Goal: Communication & Community: Answer question/provide support

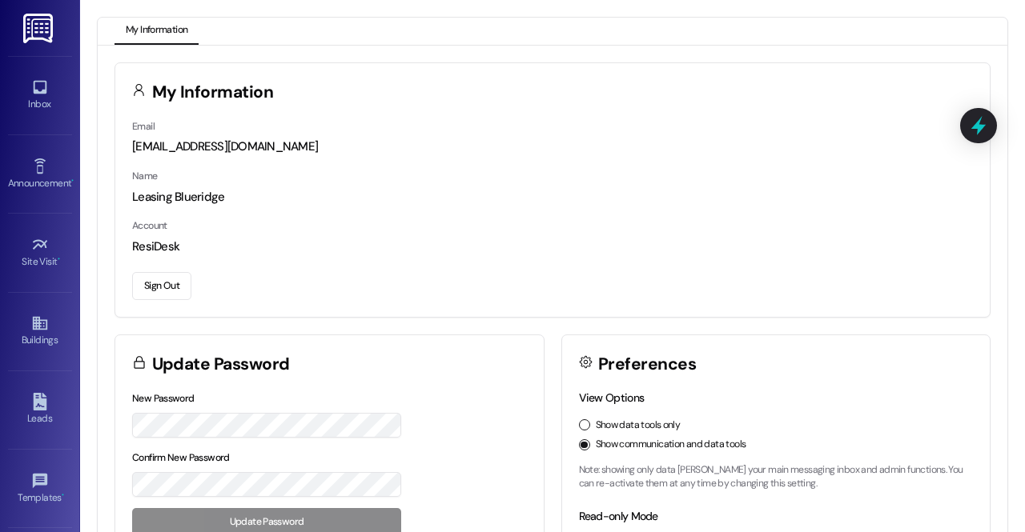
click at [778, 239] on div "ResiDesk" at bounding box center [552, 247] width 841 height 17
click at [40, 87] on icon at bounding box center [40, 87] width 18 height 18
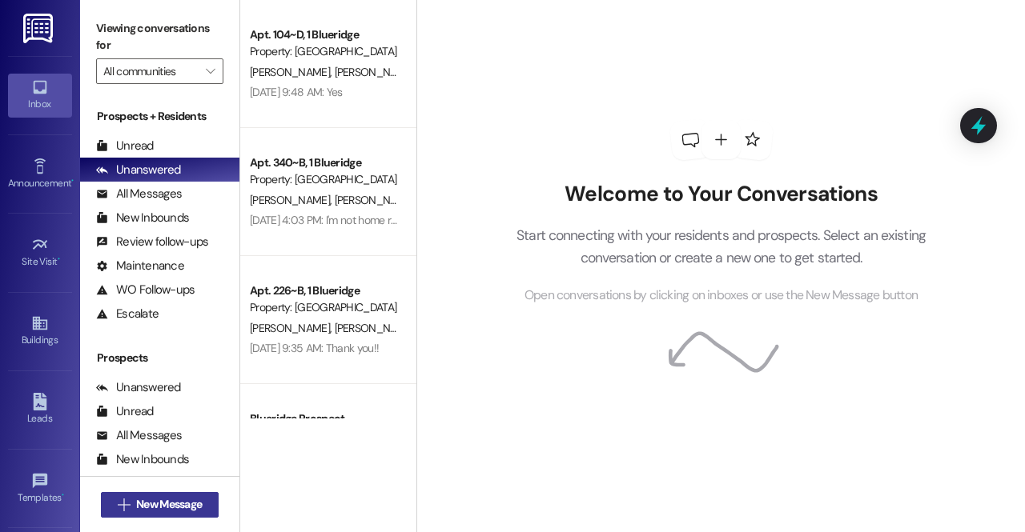
click at [151, 504] on span "New Message" at bounding box center [169, 504] width 66 height 17
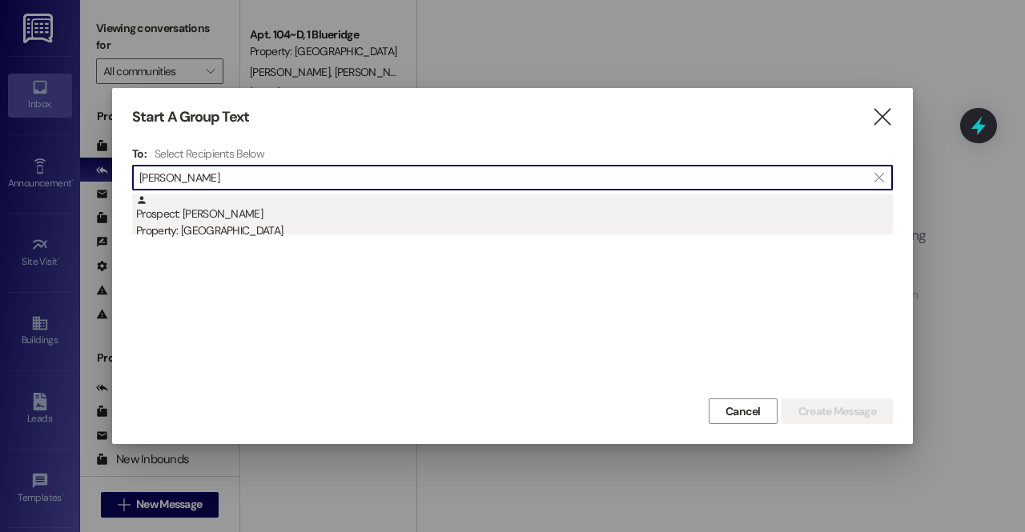
type input "kyle tay"
click at [226, 218] on div "Prospect: Kyle Taylor Property: Blueridge" at bounding box center [514, 218] width 757 height 46
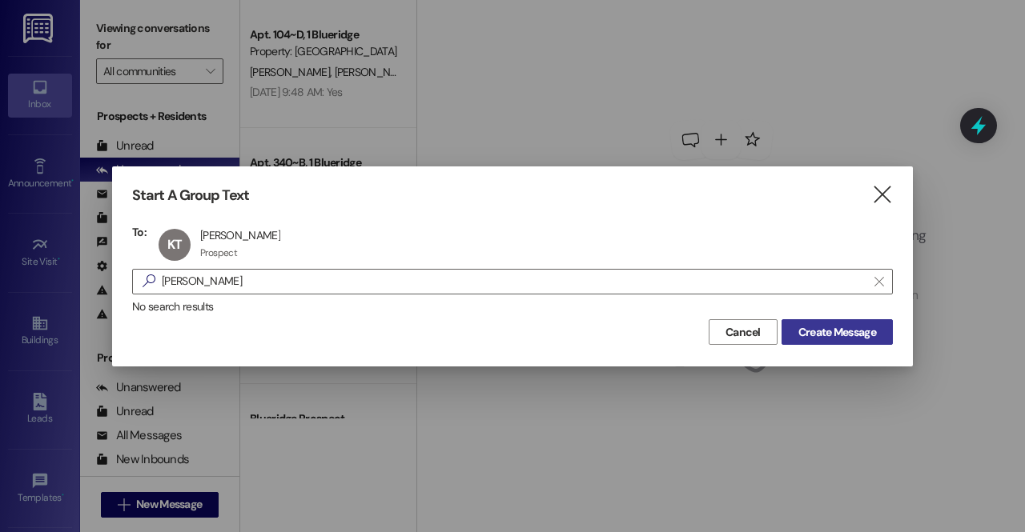
click at [845, 331] on span "Create Message" at bounding box center [837, 332] width 78 height 17
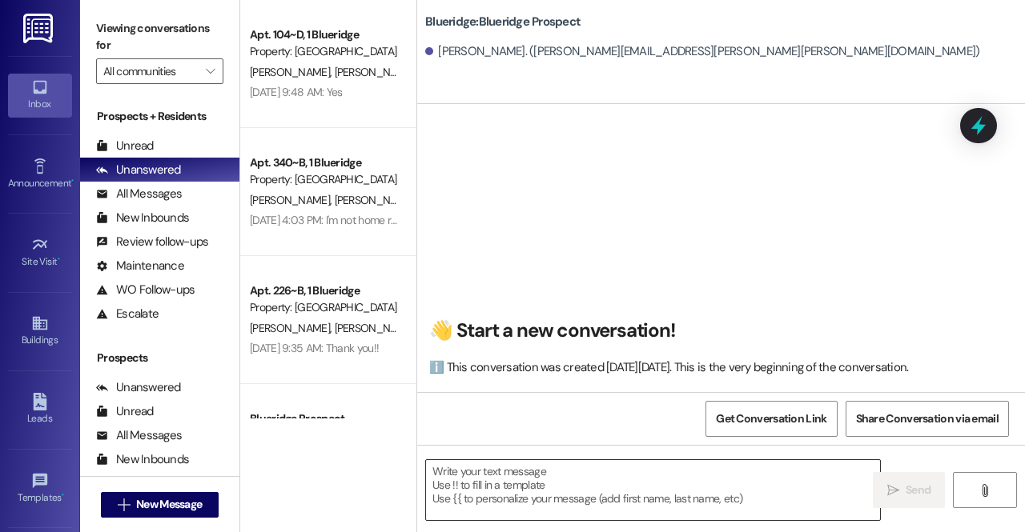
click at [513, 484] on textarea at bounding box center [653, 490] width 454 height 60
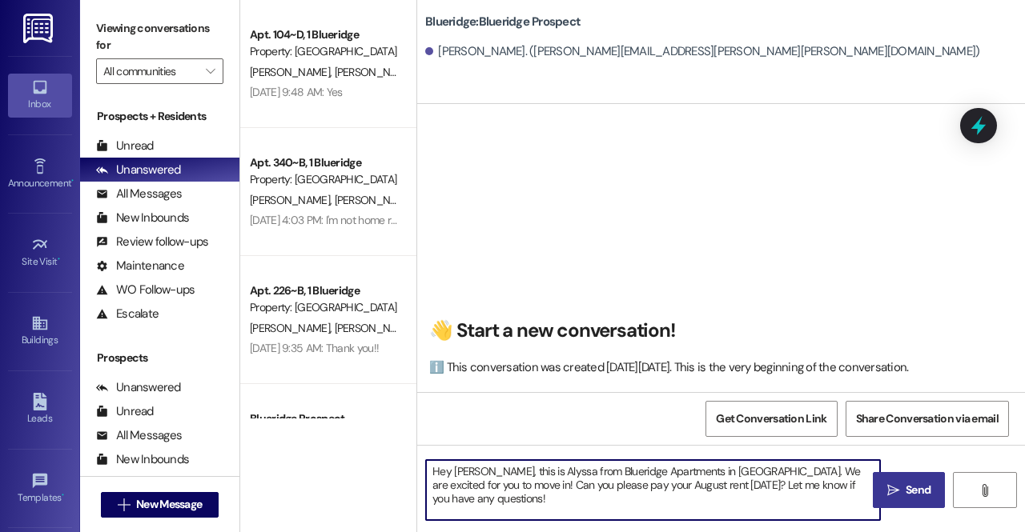
type textarea "Hey Kyle, this is Alyssa from Blueridge Apartments in Provo. We are excited for…"
click at [909, 482] on span "Send" at bounding box center [917, 490] width 25 height 17
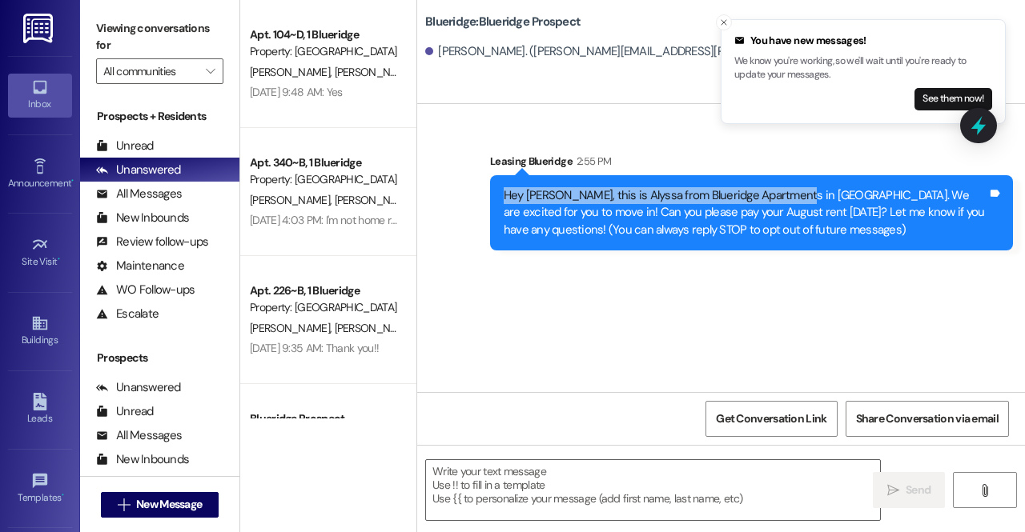
drag, startPoint x: 506, startPoint y: 199, endPoint x: 785, endPoint y: 193, distance: 278.7
click at [785, 193] on div "Hey Kyle, this is Alyssa from Blueridge Apartments in Provo. We are excited for…" at bounding box center [746, 212] width 484 height 51
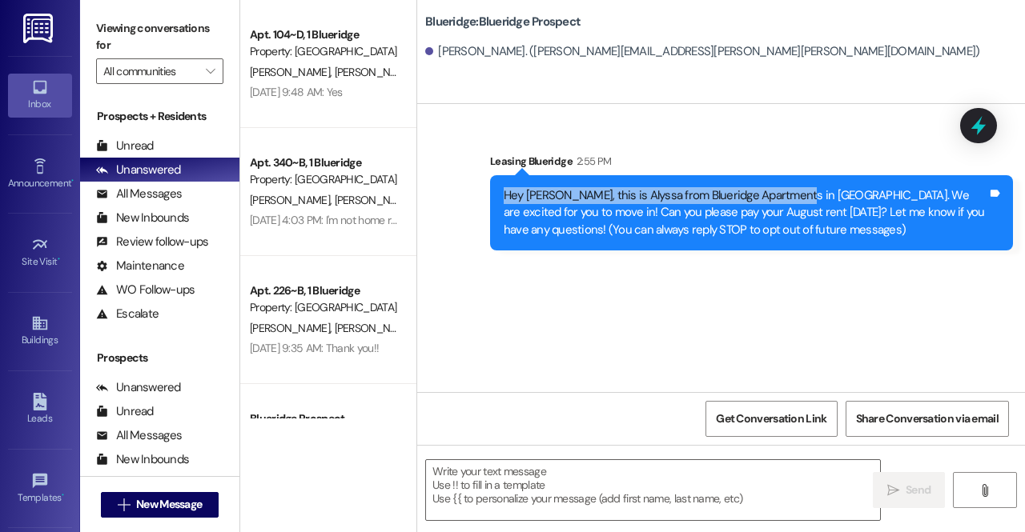
click at [648, 202] on div "Hey Kyle, this is Alyssa from Blueridge Apartments in Provo. We are excited for…" at bounding box center [746, 212] width 484 height 51
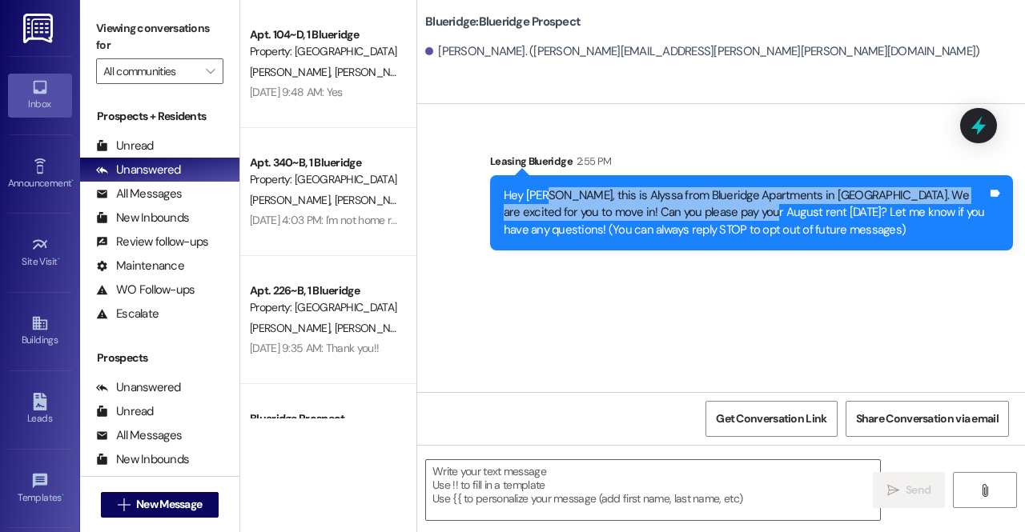
drag, startPoint x: 727, startPoint y: 211, endPoint x: 545, endPoint y: 183, distance: 183.8
click at [545, 183] on div "Hey Kyle, this is Alyssa from Blueridge Apartments in Provo. We are excited for…" at bounding box center [751, 212] width 523 height 75
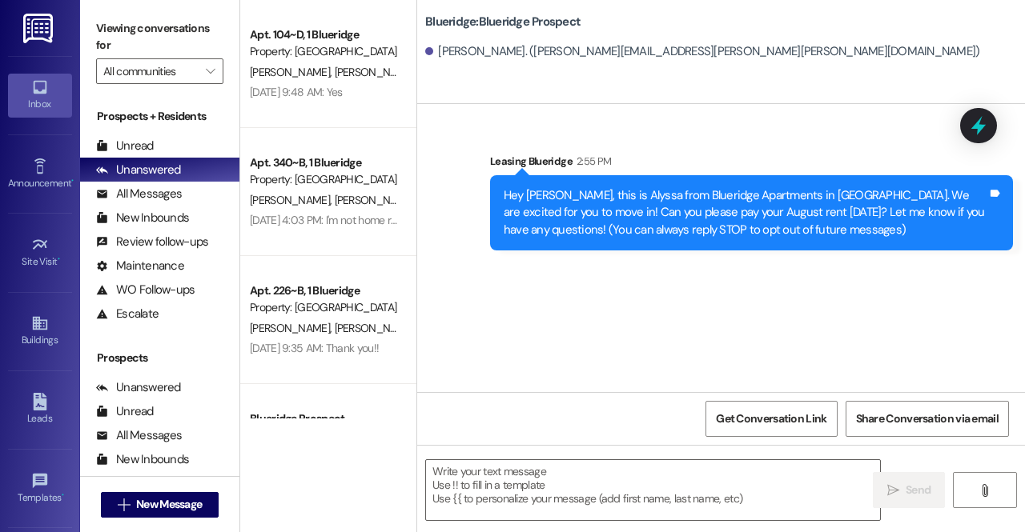
click at [708, 159] on div "Leasing Blueridge 2:55 PM" at bounding box center [751, 164] width 523 height 22
click at [146, 504] on span "New Message" at bounding box center [169, 504] width 66 height 17
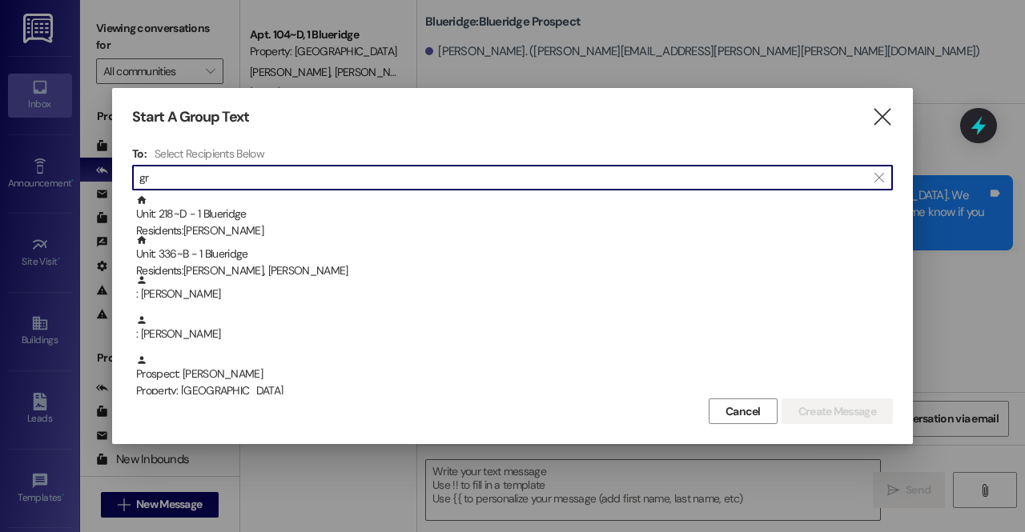
type input "g"
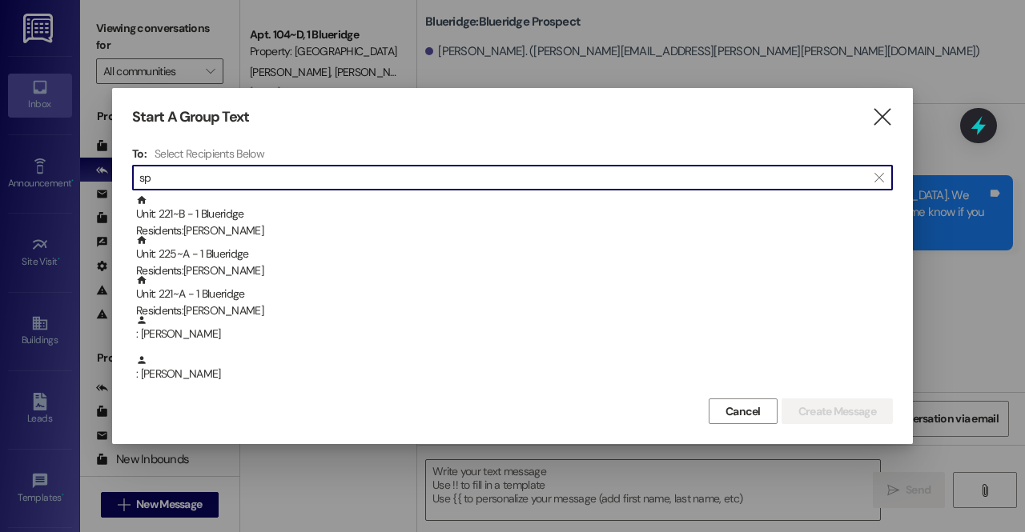
type input "s"
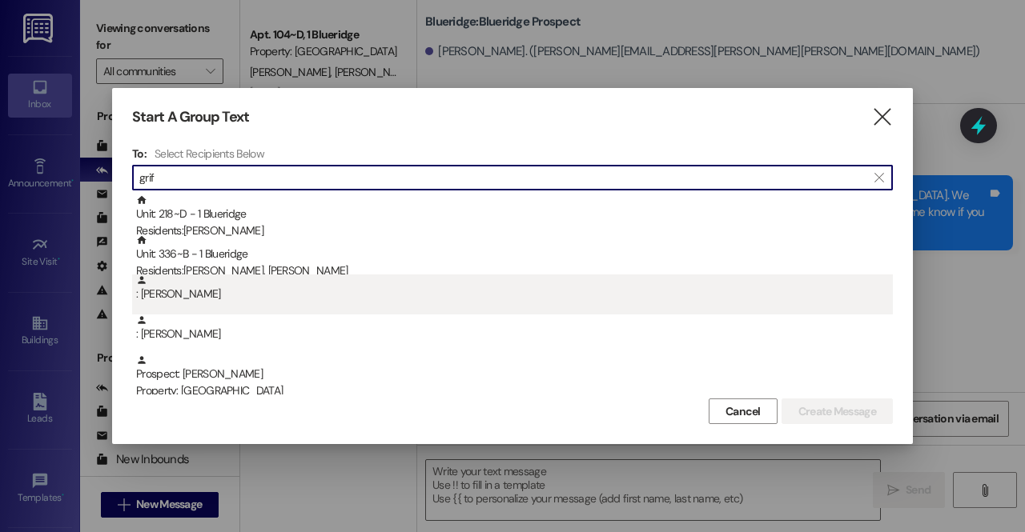
scroll to position [45, 0]
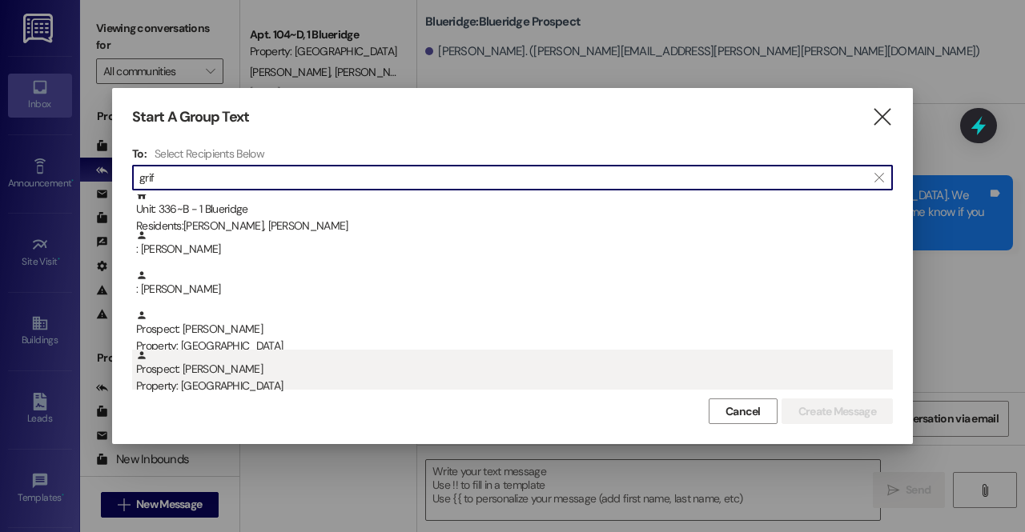
type input "grif"
click at [210, 382] on div "Property: [GEOGRAPHIC_DATA]" at bounding box center [514, 386] width 757 height 17
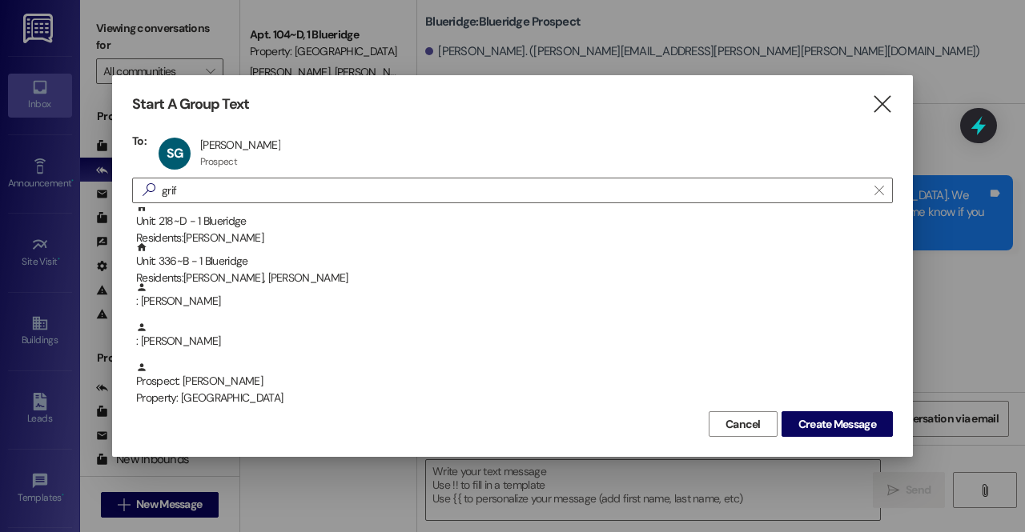
scroll to position [5, 0]
click at [899, 416] on div "Start A Group Text  To: SG Spencer Griffin Spencer Griffin Prospect Prospect c…" at bounding box center [512, 266] width 801 height 382
click at [865, 426] on span "Create Message" at bounding box center [837, 424] width 78 height 17
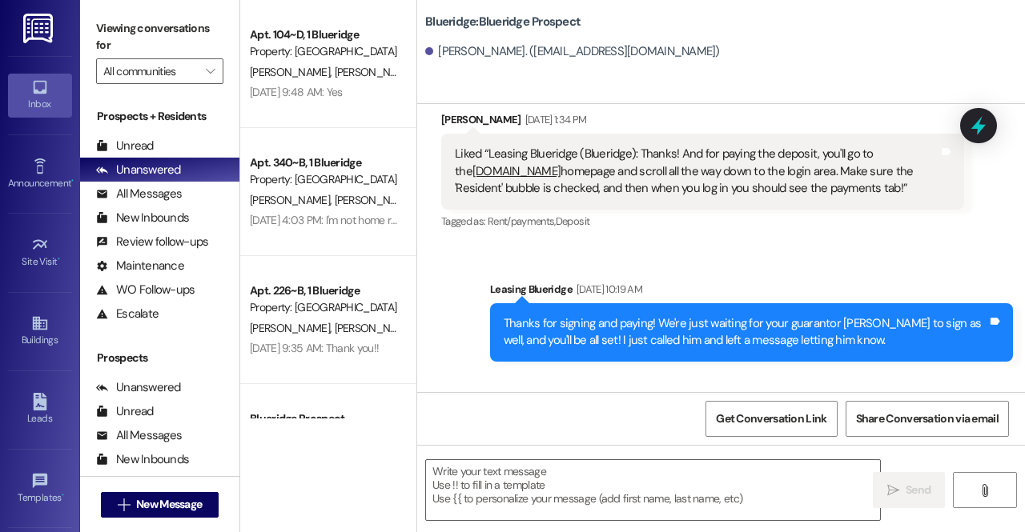
scroll to position [777, 0]
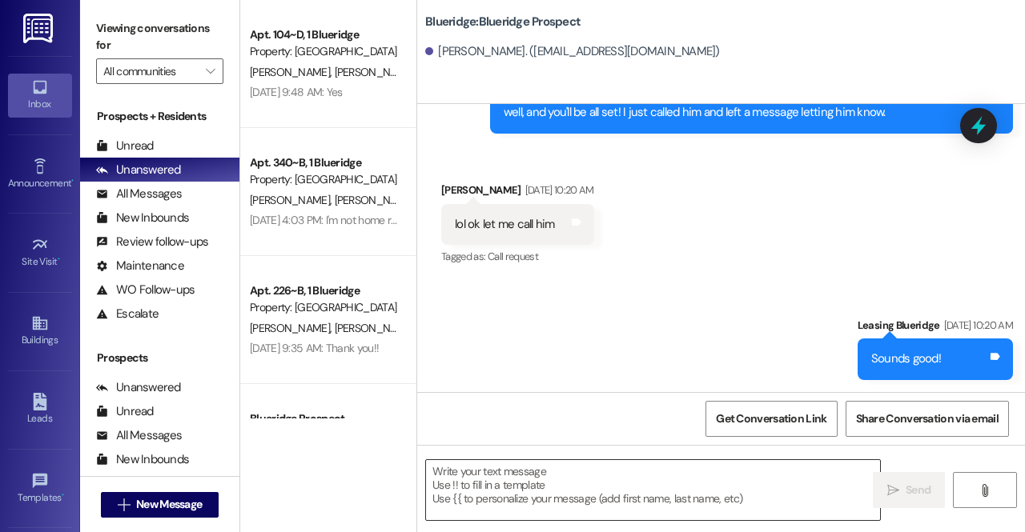
click at [543, 488] on textarea at bounding box center [653, 490] width 454 height 60
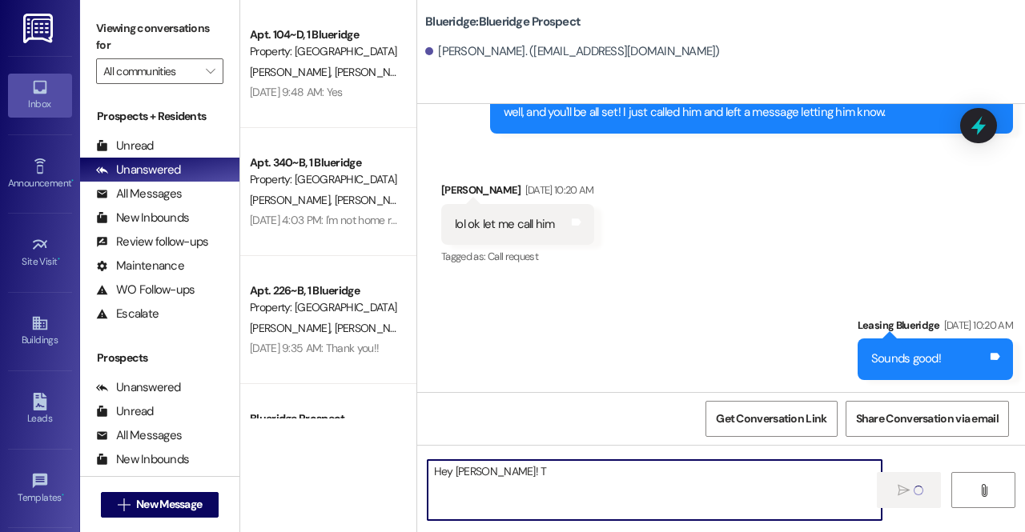
type textarea "Hey Spencer!"
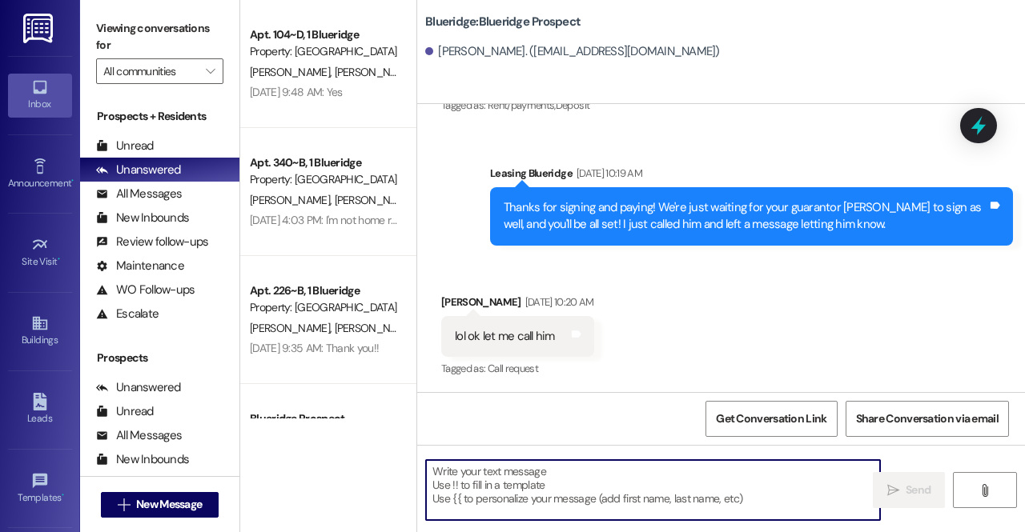
scroll to position [889, 0]
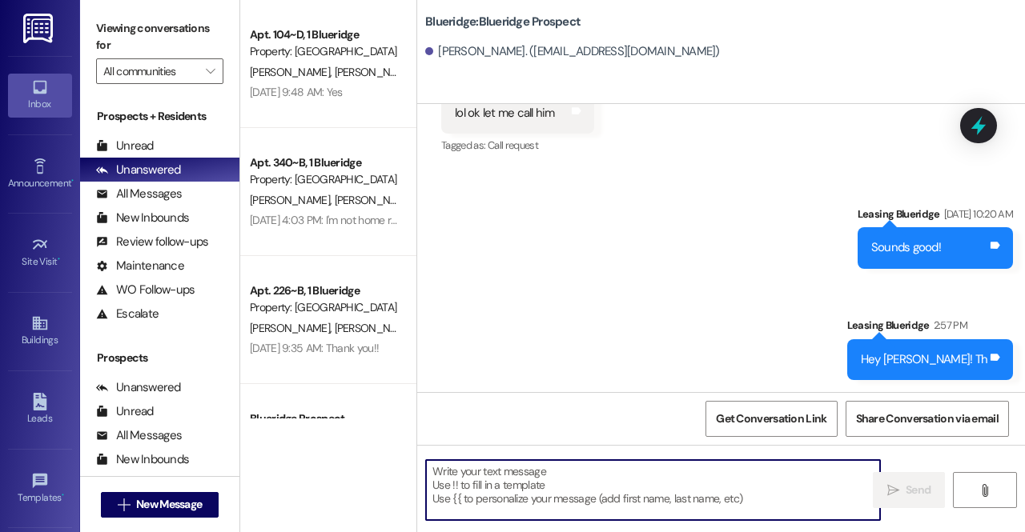
click at [570, 485] on textarea at bounding box center [653, 490] width 454 height 60
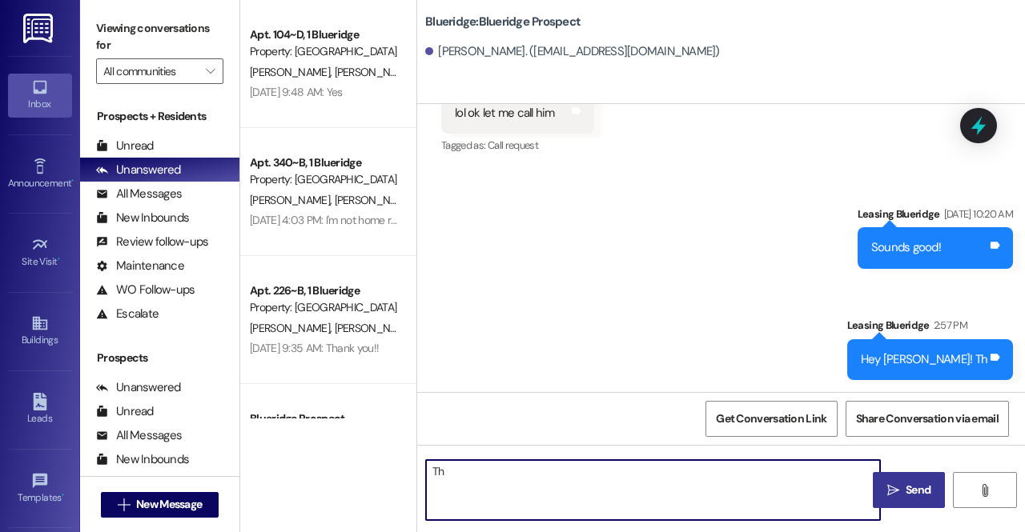
type textarea "T"
type textarea "Hope all is going well! Can you please pay your rent for August [DATE]? Let me …"
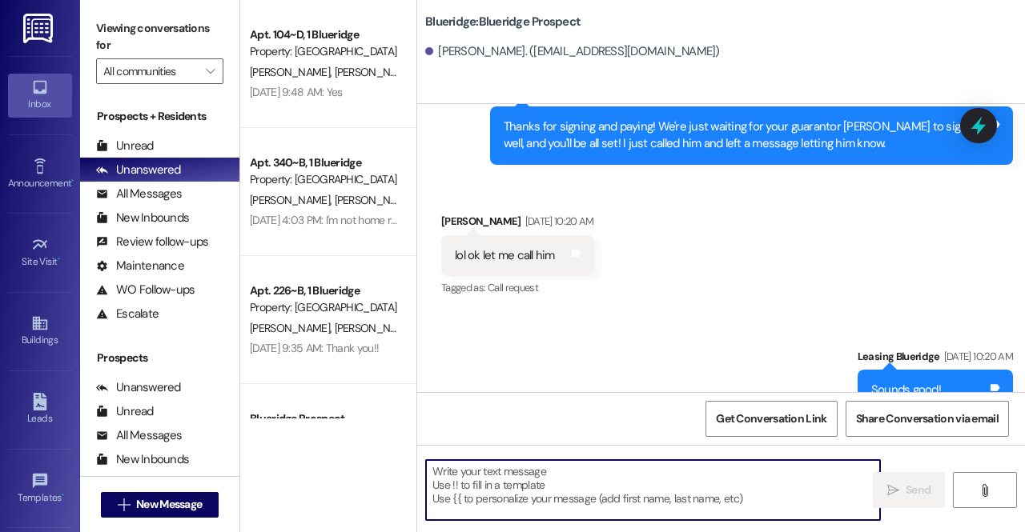
scroll to position [1018, 0]
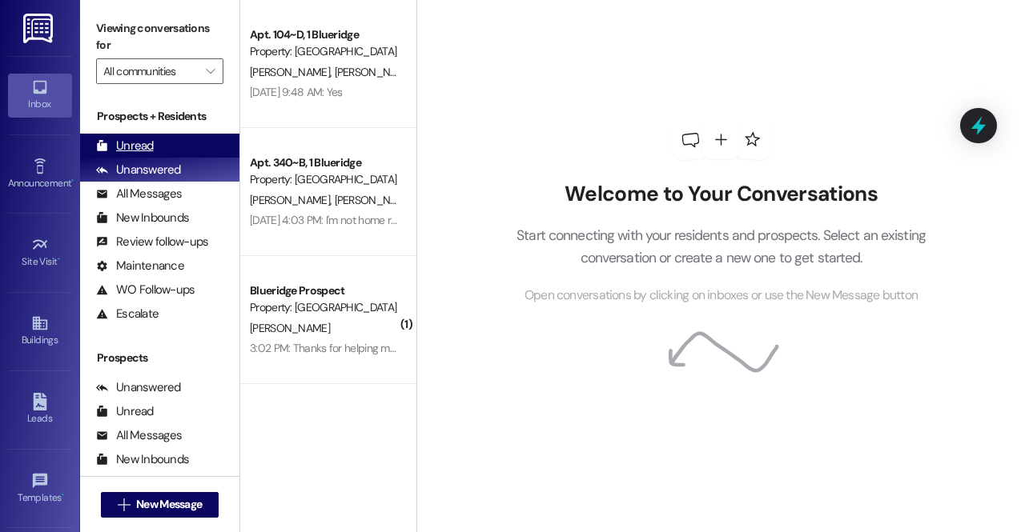
click at [142, 139] on div "Unread" at bounding box center [125, 146] width 58 height 17
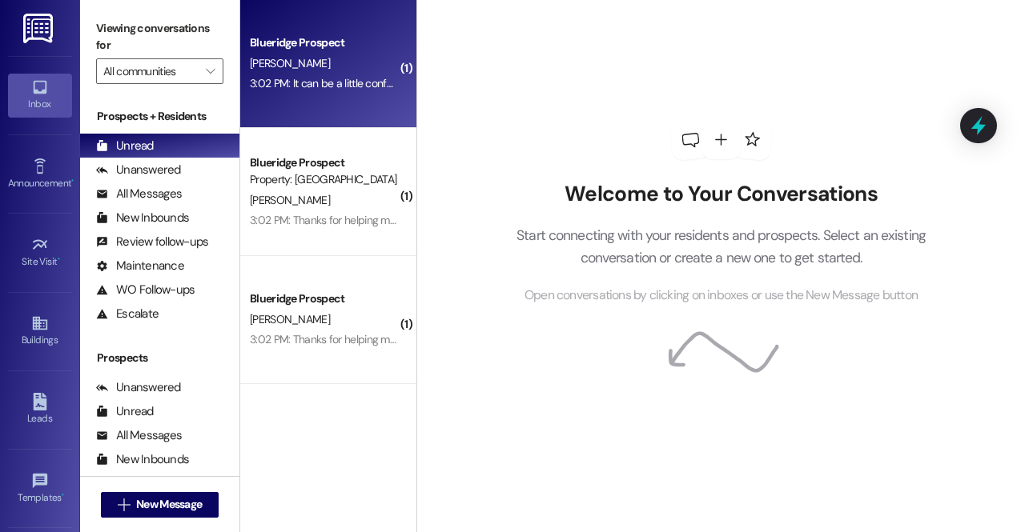
click at [319, 66] on div "S. Griffin" at bounding box center [323, 64] width 151 height 20
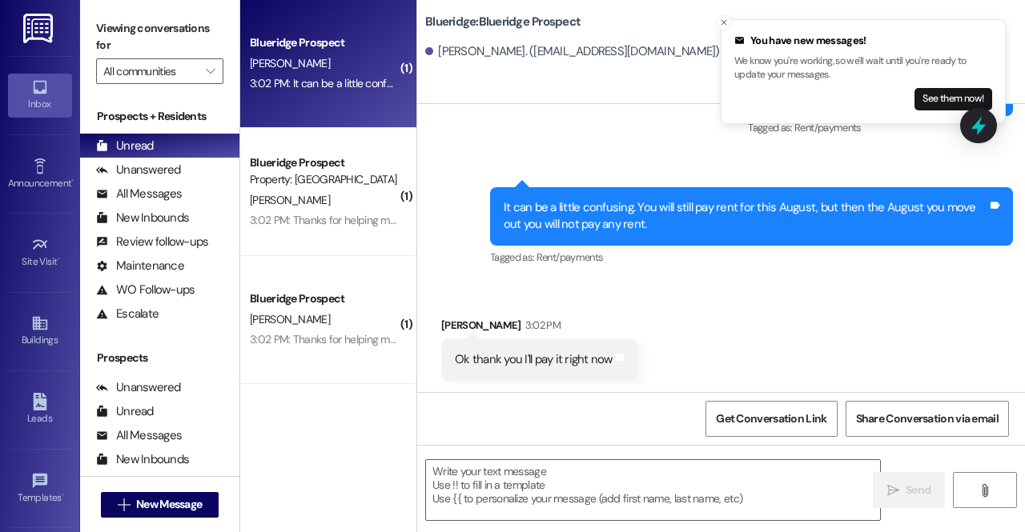
scroll to position [1877, 0]
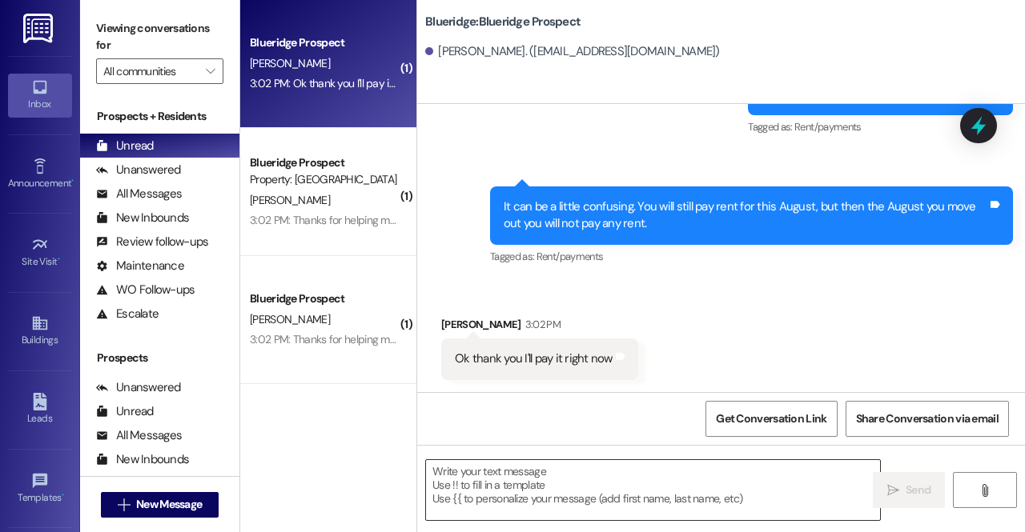
click at [674, 490] on textarea at bounding box center [653, 490] width 454 height 60
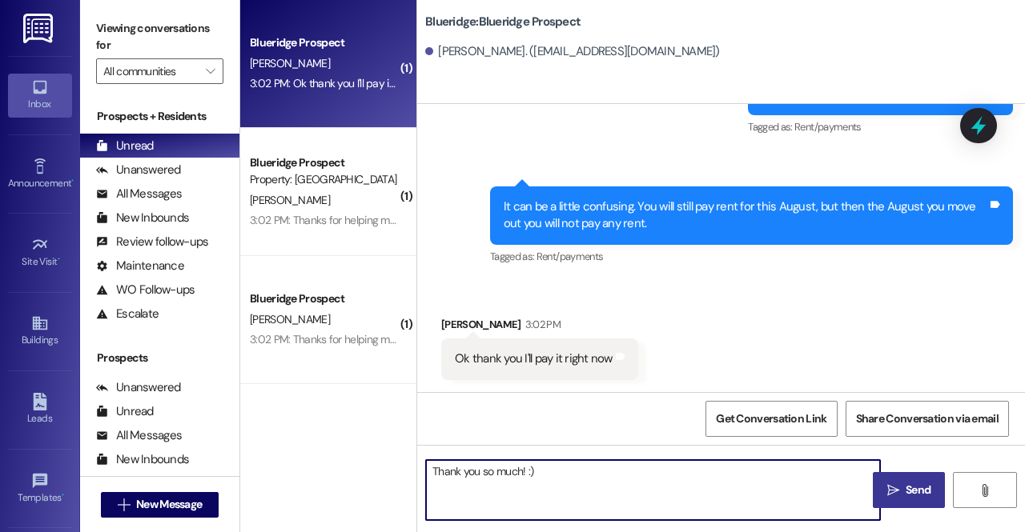
type textarea "Thank you so much! :)"
click at [918, 488] on span "Send" at bounding box center [917, 490] width 25 height 17
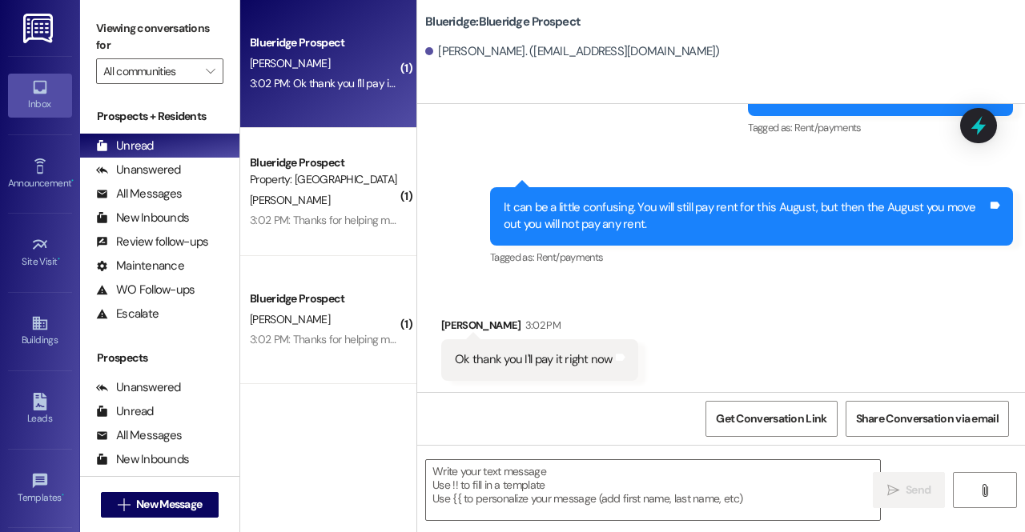
scroll to position [1989, 0]
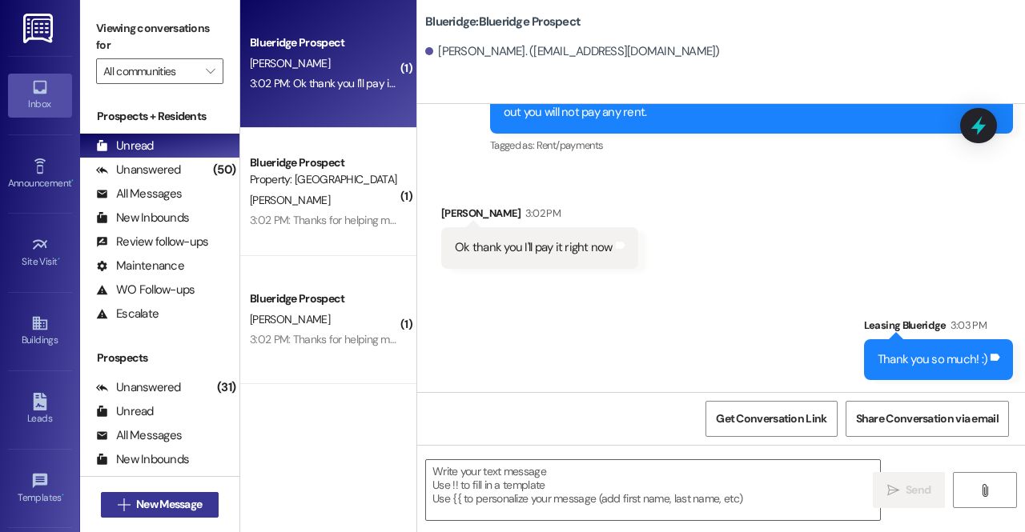
click at [164, 496] on span "New Message" at bounding box center [169, 504] width 66 height 17
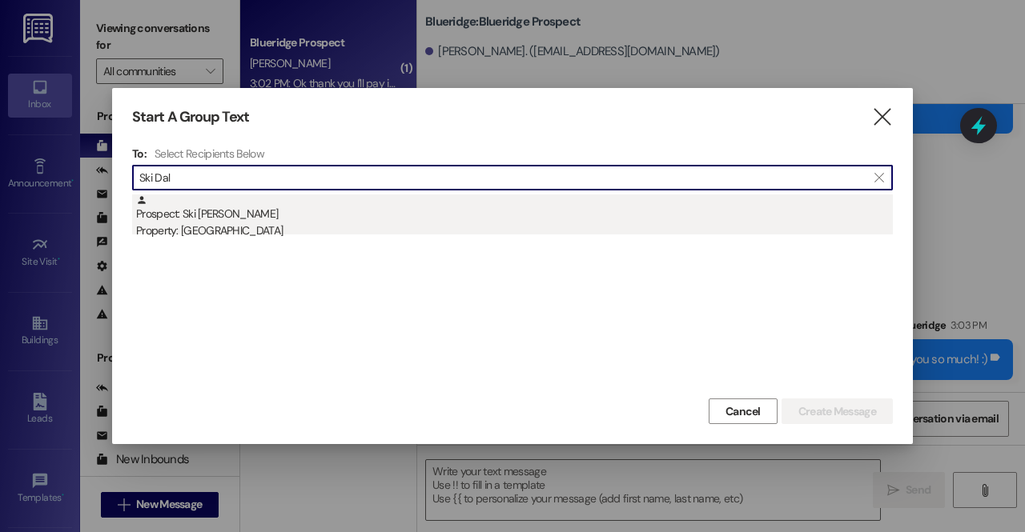
type input "Ski Dal"
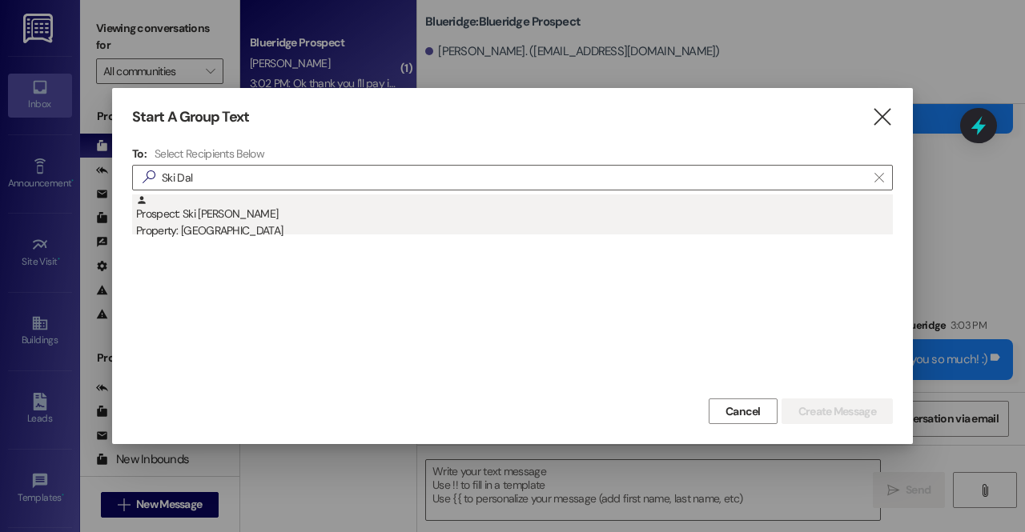
click at [252, 217] on div "Prospect: Ski Dalgleish Property: Blueridge" at bounding box center [514, 218] width 757 height 46
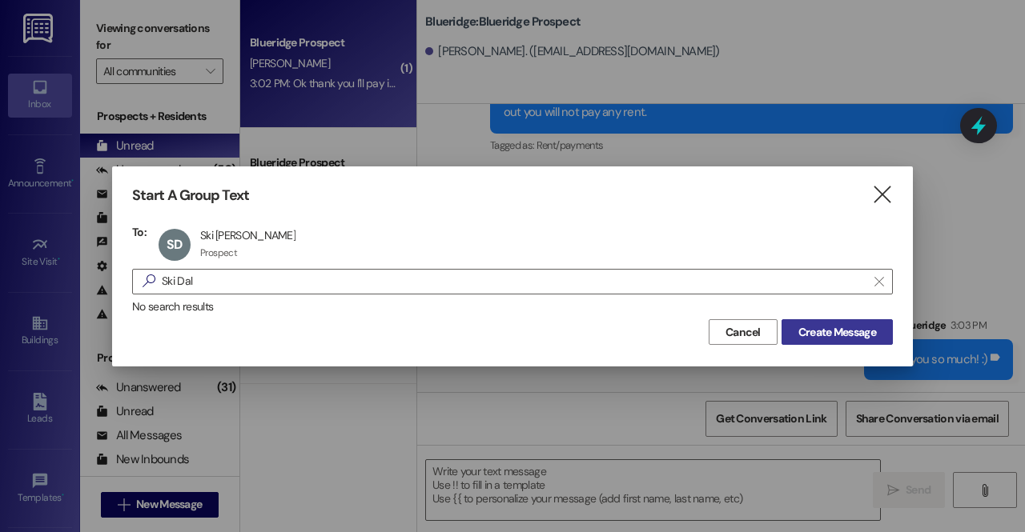
click at [855, 330] on span "Create Message" at bounding box center [837, 332] width 78 height 17
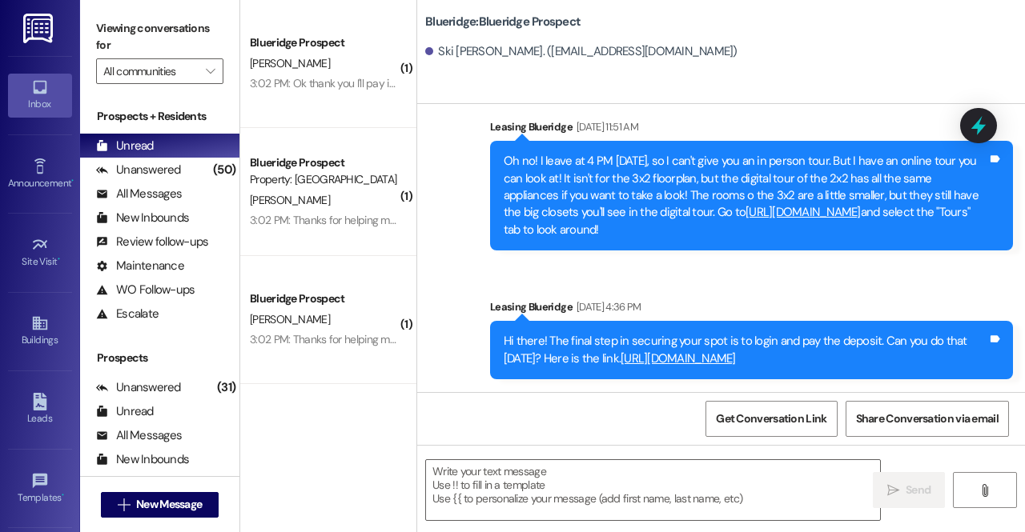
scroll to position [1214, 0]
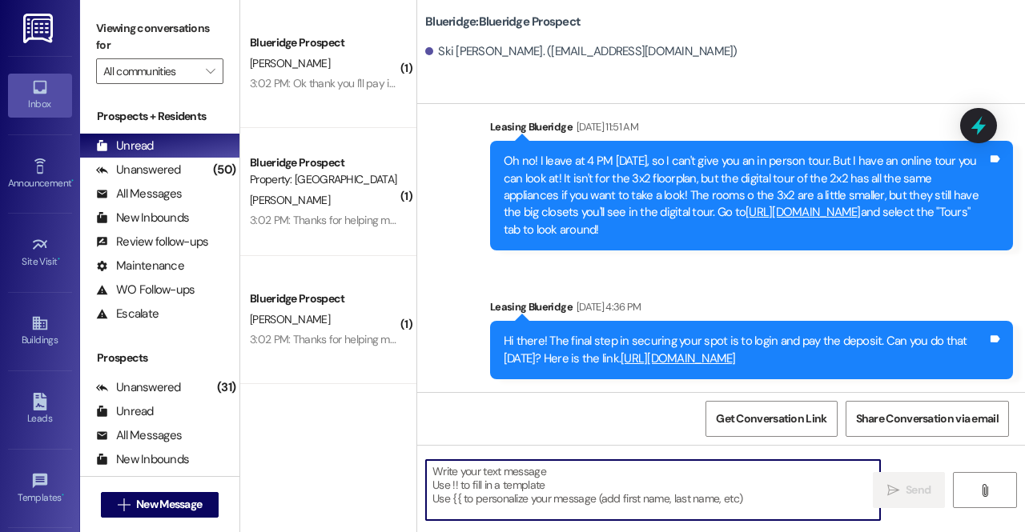
click at [488, 481] on textarea at bounding box center [653, 490] width 454 height 60
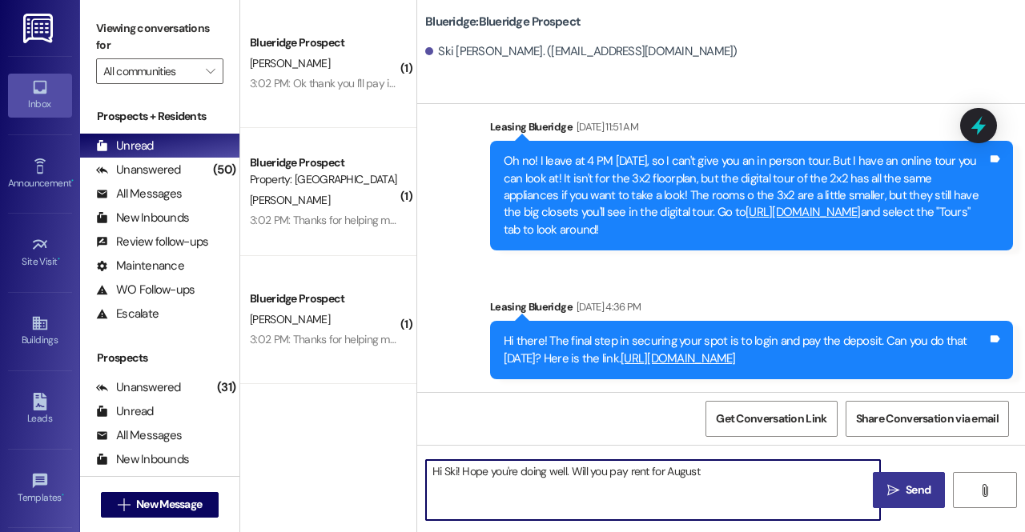
click at [605, 475] on textarea "Hi Ski! Hope you're doing well. Will you pay rent for August" at bounding box center [653, 490] width 454 height 60
click at [783, 477] on textarea "Hi Ski! Hope you're doing well. Will you please pay rent for August" at bounding box center [653, 490] width 454 height 60
type textarea "Hi Ski! Hope you're doing well. Will you please pay rent for August [DATE]? Let…"
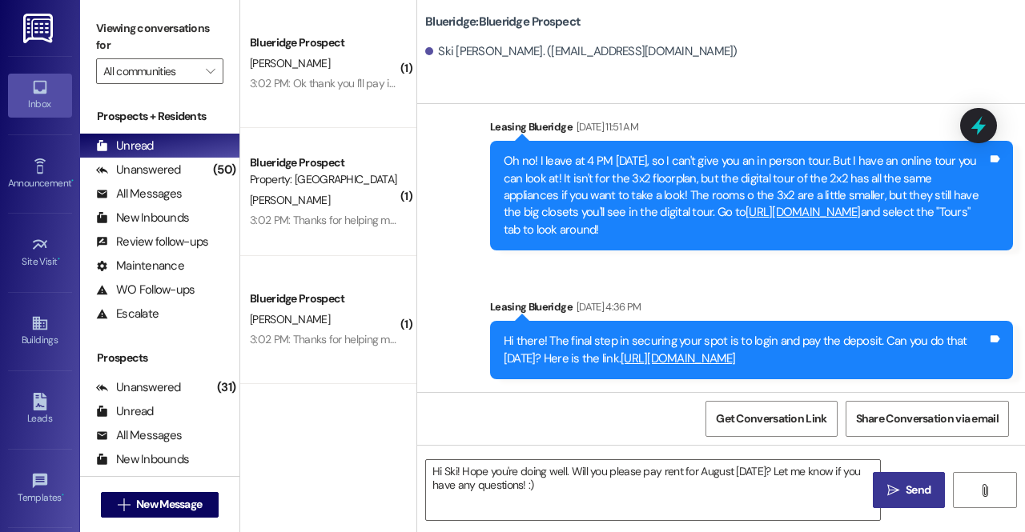
click at [917, 489] on span "Send" at bounding box center [917, 490] width 25 height 17
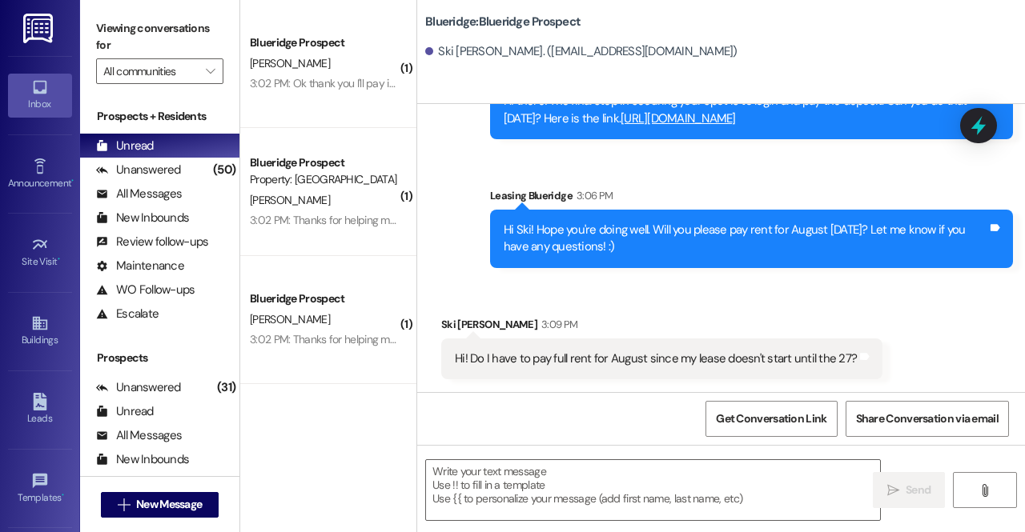
scroll to position [1455, 0]
click at [561, 489] on textarea at bounding box center [653, 490] width 454 height 60
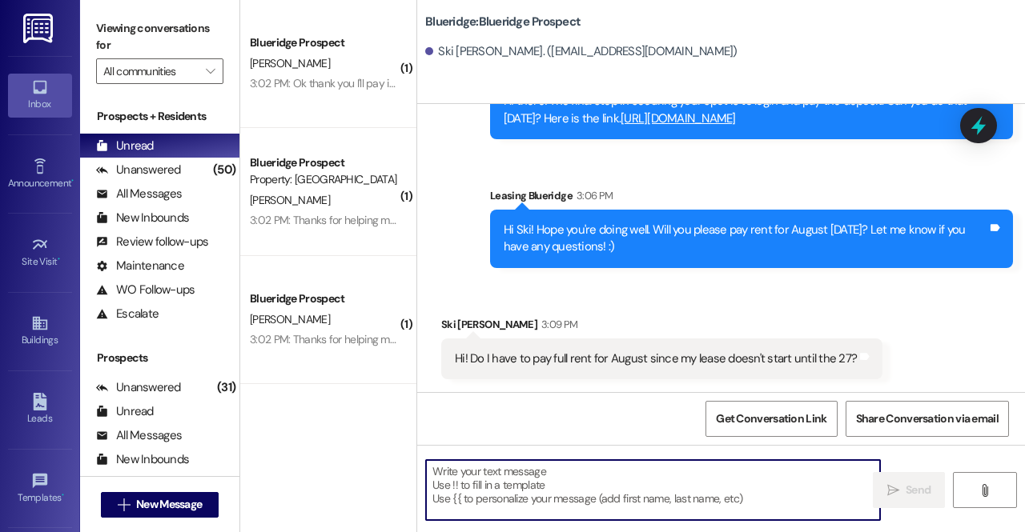
type textarea "H"
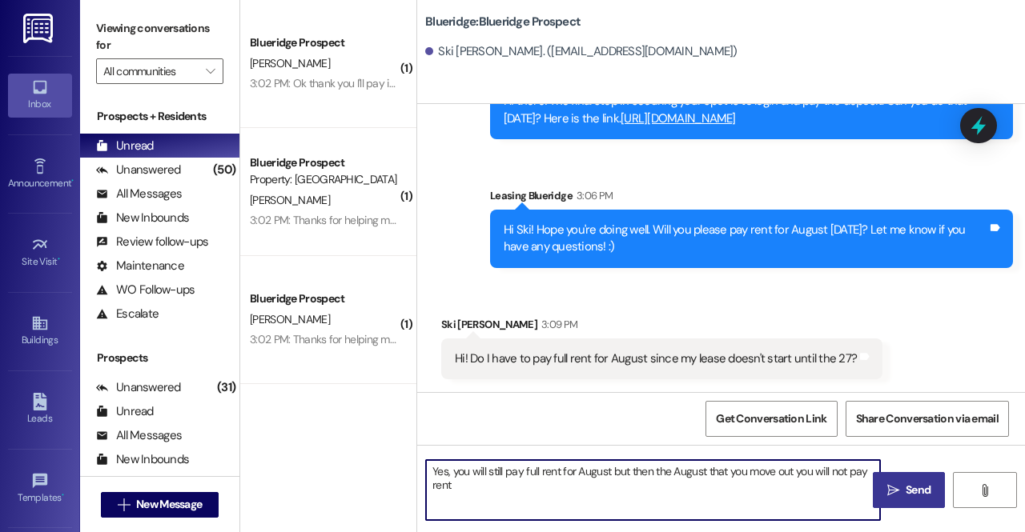
type textarea "Yes, you will still pay full rent for August but then the August that you move …"
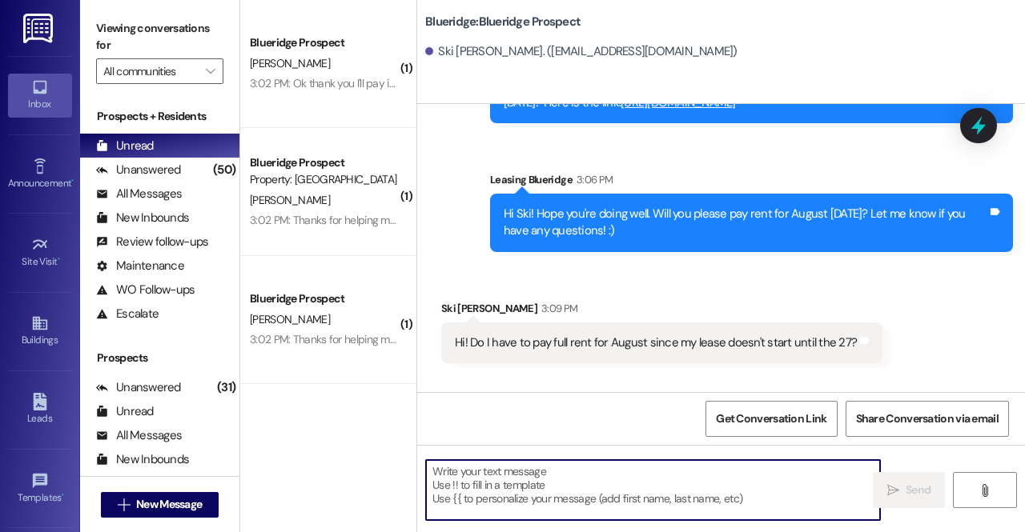
scroll to position [1584, 0]
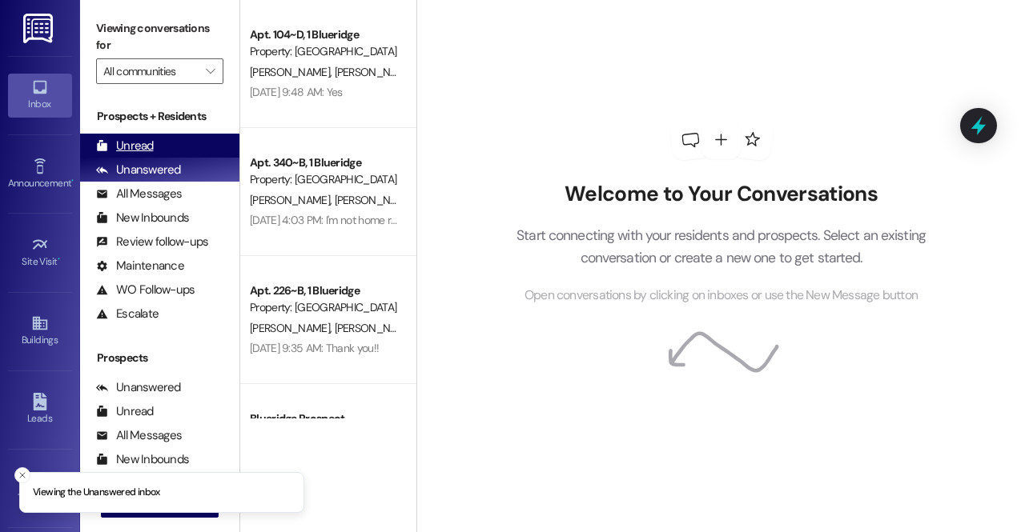
click at [173, 140] on div "Unread (0)" at bounding box center [159, 146] width 159 height 24
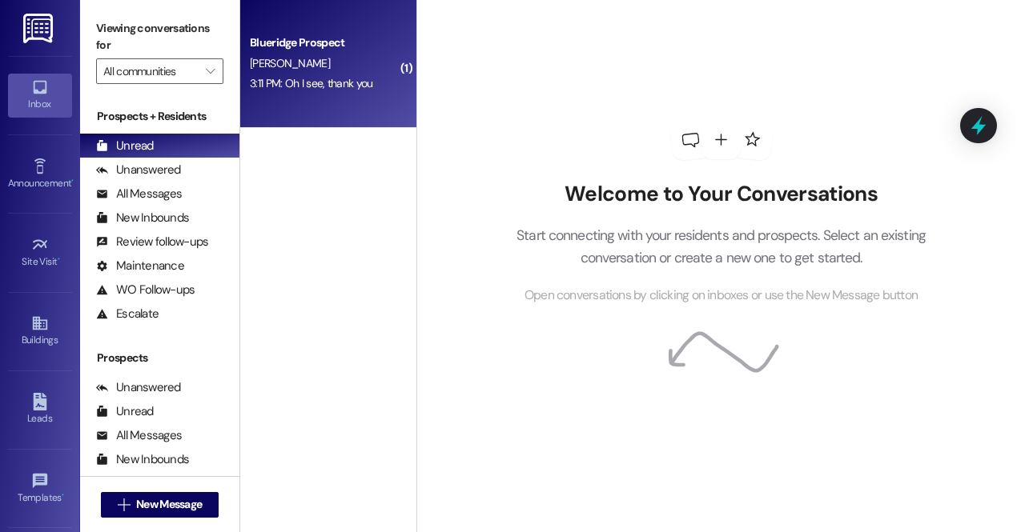
click at [346, 27] on div "Blueridge Prospect [PERSON_NAME] 3:11 PM: Oh I see, thank you 3:11 PM: Oh I see…" at bounding box center [328, 64] width 176 height 128
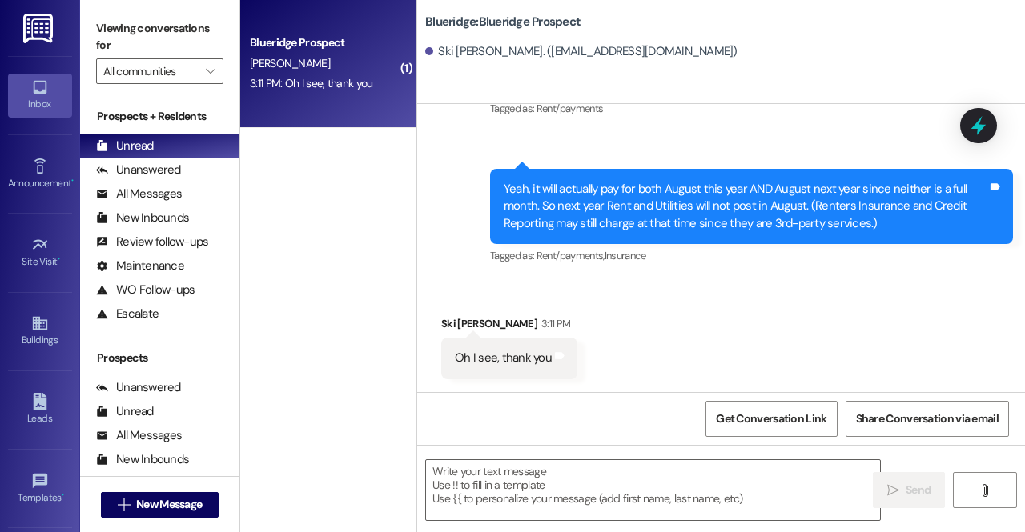
scroll to position [1889, 0]
click at [805, 478] on textarea at bounding box center [653, 490] width 454 height 60
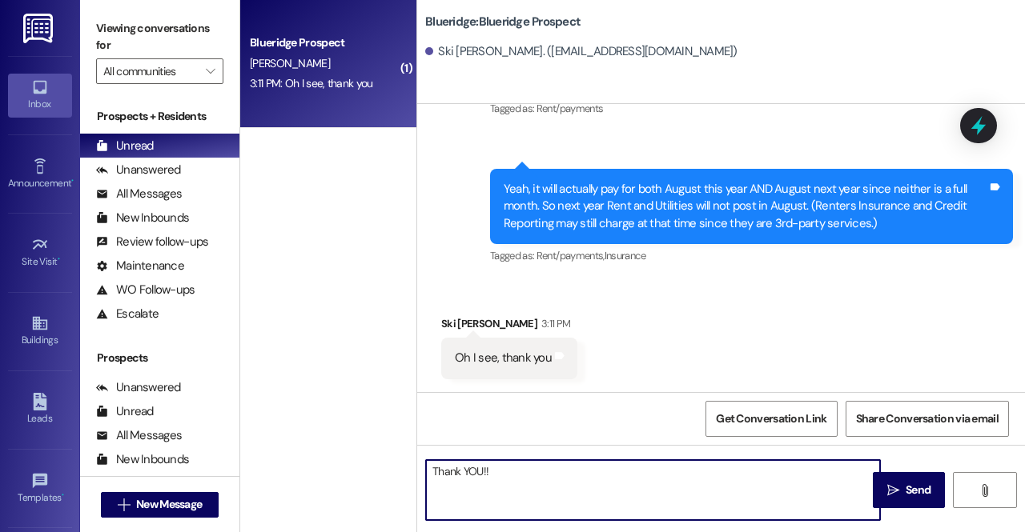
paste textarea "🙏"
type textarea "Thank YOU!!🙏🙏"
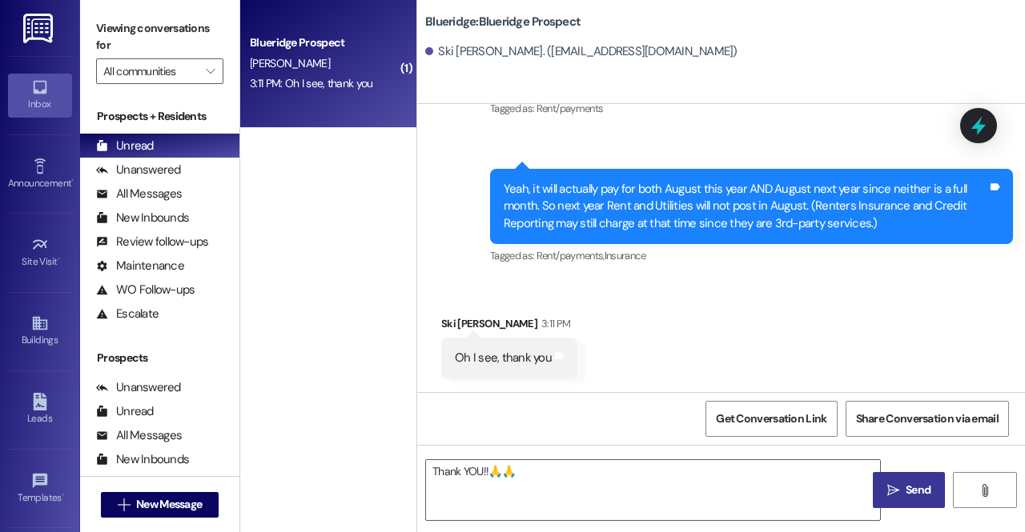
click at [924, 494] on span "Send" at bounding box center [917, 490] width 25 height 17
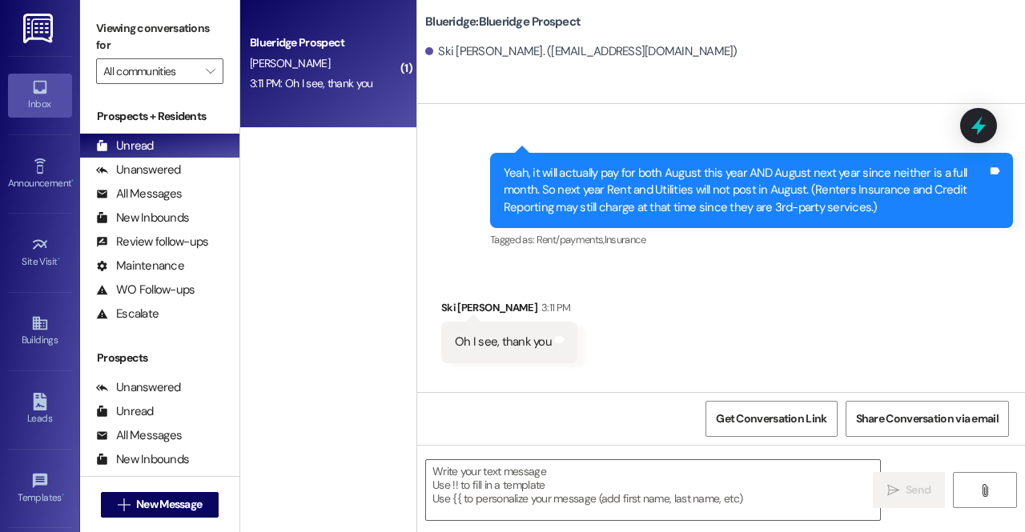
scroll to position [2001, 0]
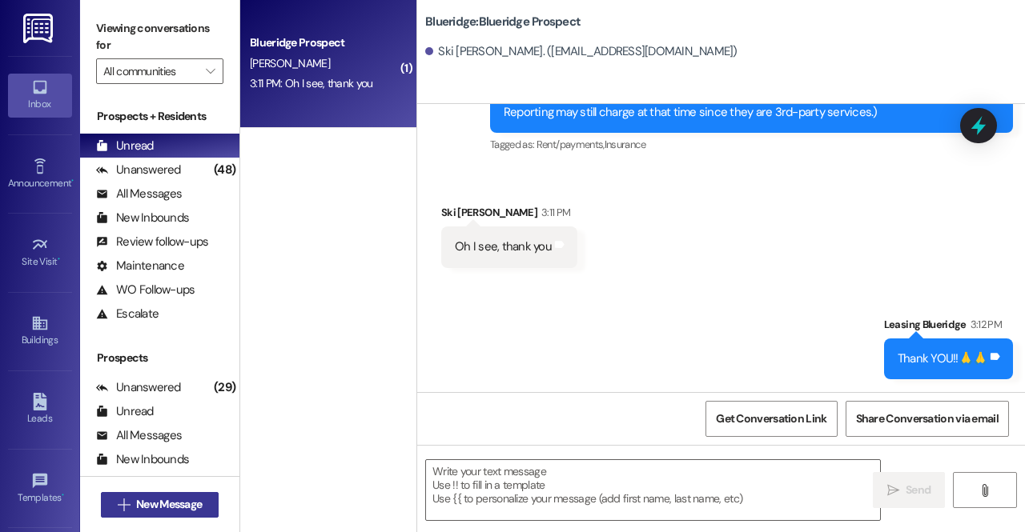
click at [175, 503] on span "New Message" at bounding box center [169, 504] width 66 height 17
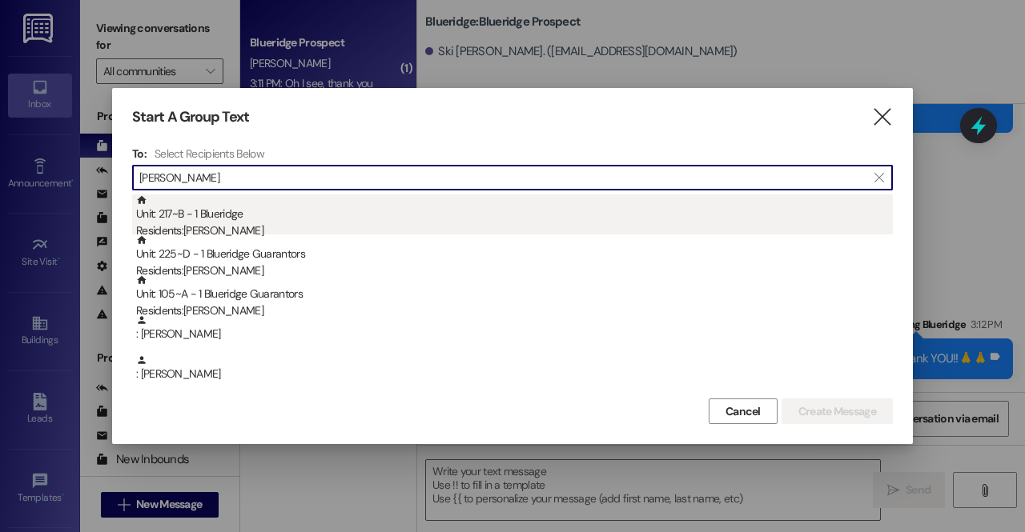
type input "[PERSON_NAME]"
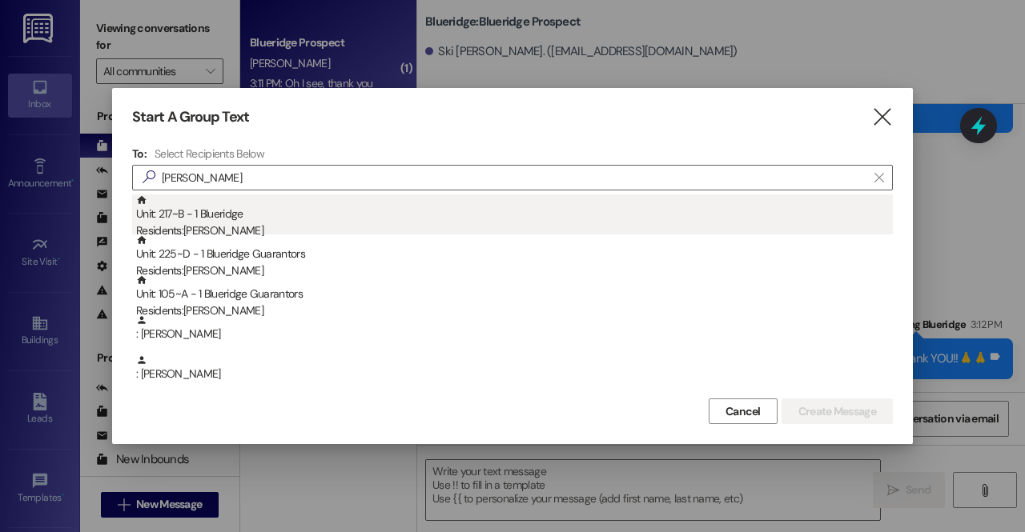
click at [212, 225] on div "Residents: [PERSON_NAME]" at bounding box center [514, 231] width 757 height 17
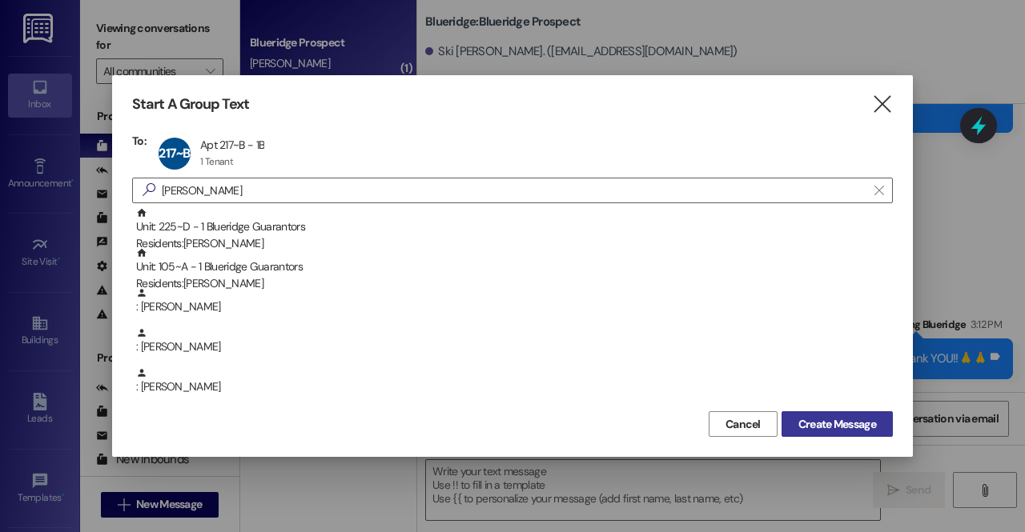
click at [829, 426] on span "Create Message" at bounding box center [837, 424] width 78 height 17
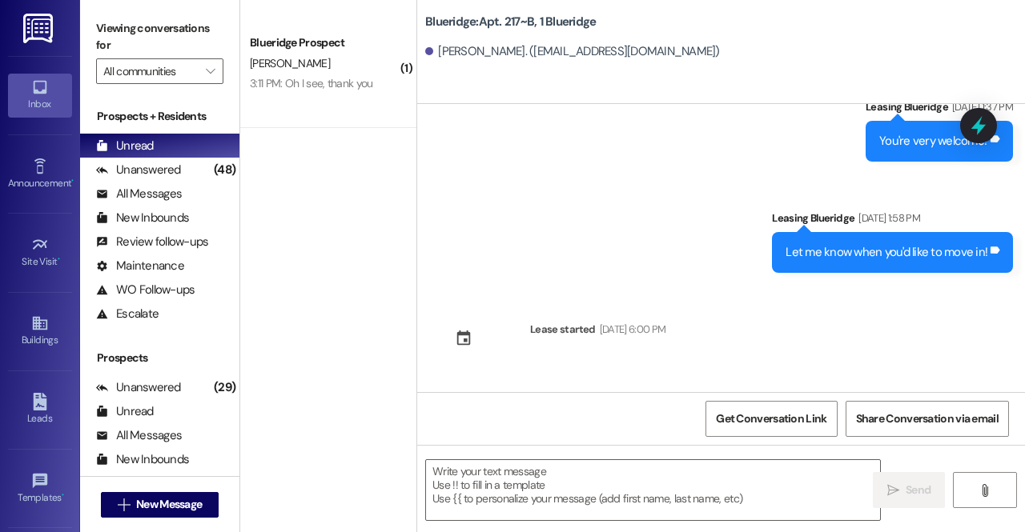
scroll to position [31959, 0]
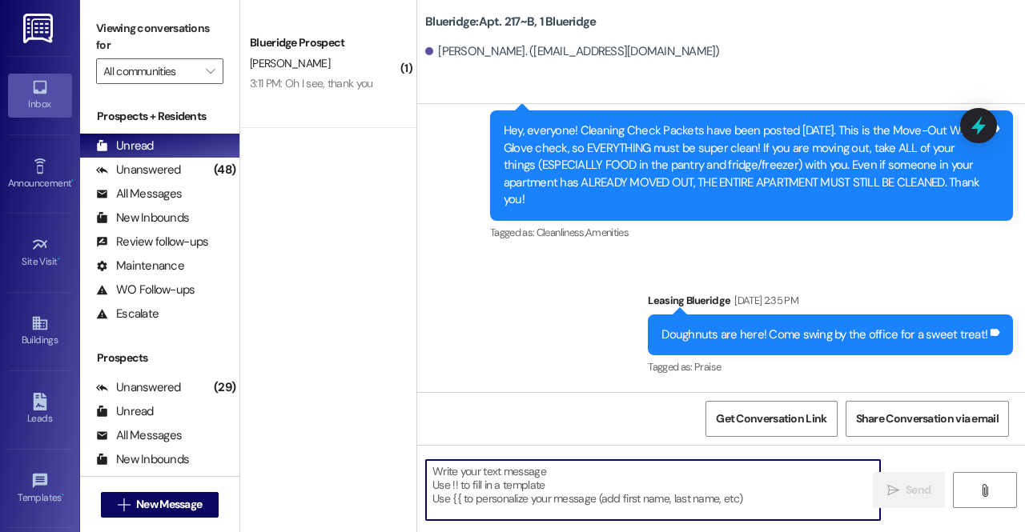
click at [569, 467] on textarea at bounding box center [653, 490] width 454 height 60
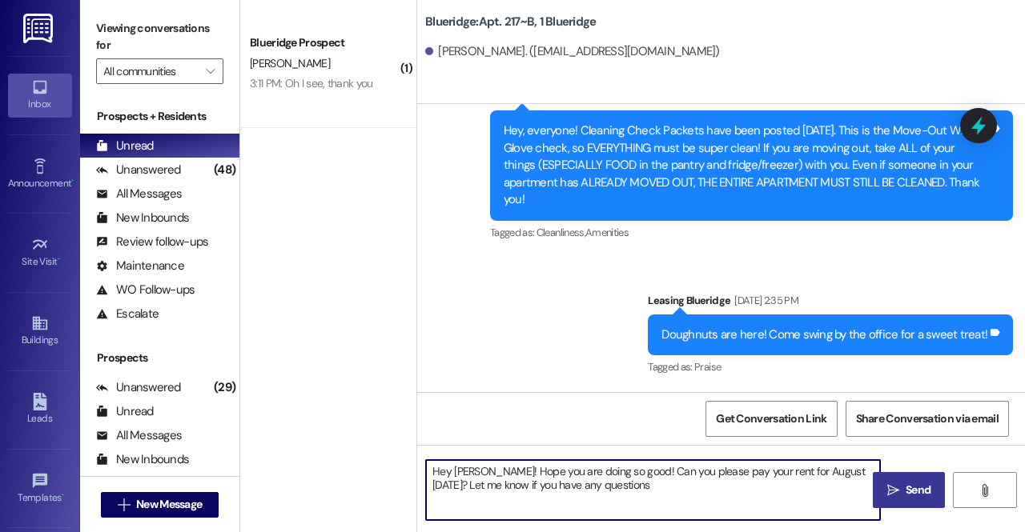
type textarea "Hey Scott! Hope you are doing so good! Can you please pay your rent for August …"
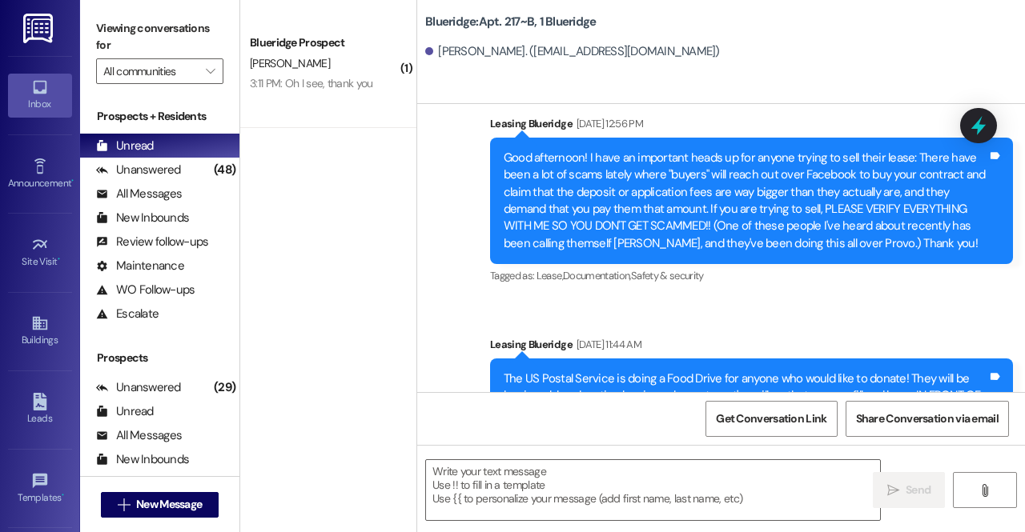
scroll to position [16218, 0]
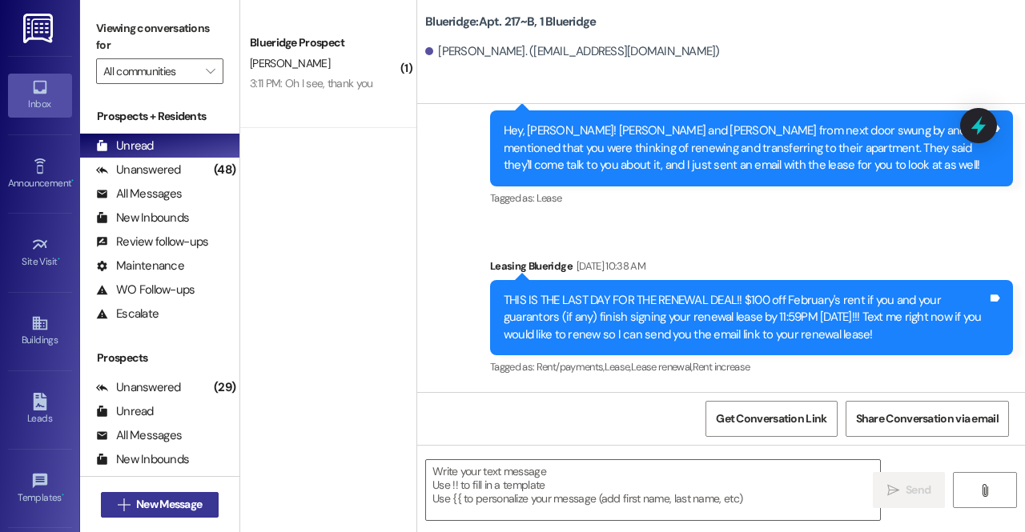
click at [158, 504] on span "New Message" at bounding box center [169, 504] width 66 height 17
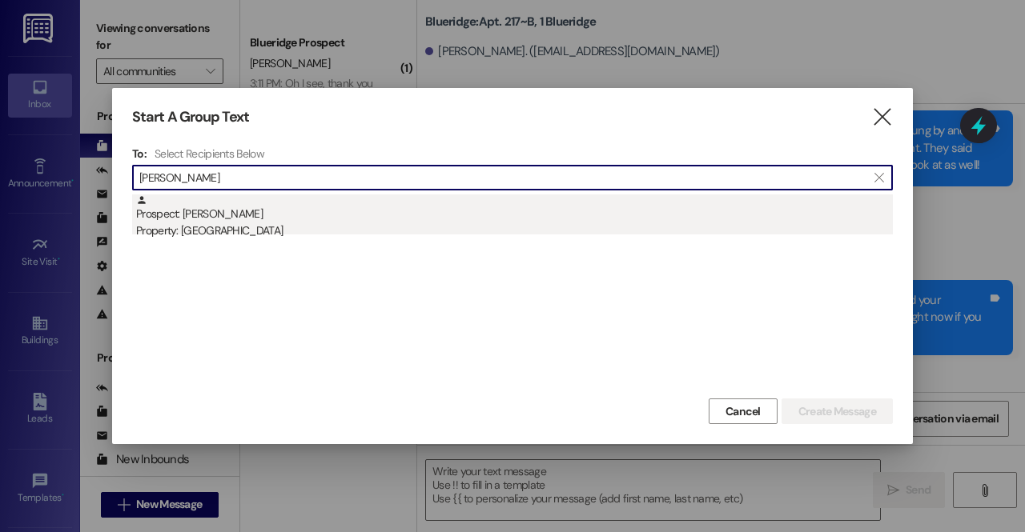
type input "jared nabor"
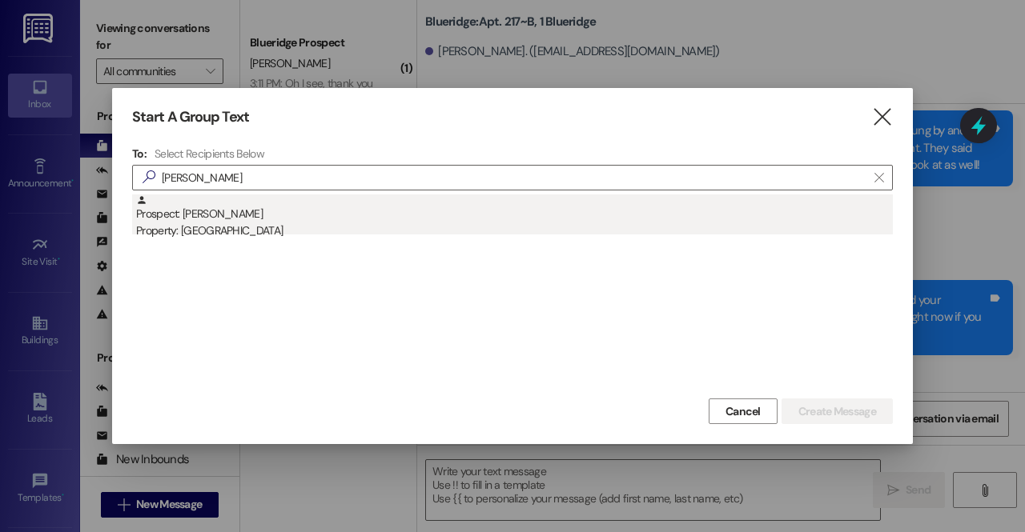
click at [215, 228] on div "Property: [GEOGRAPHIC_DATA]" at bounding box center [514, 231] width 757 height 17
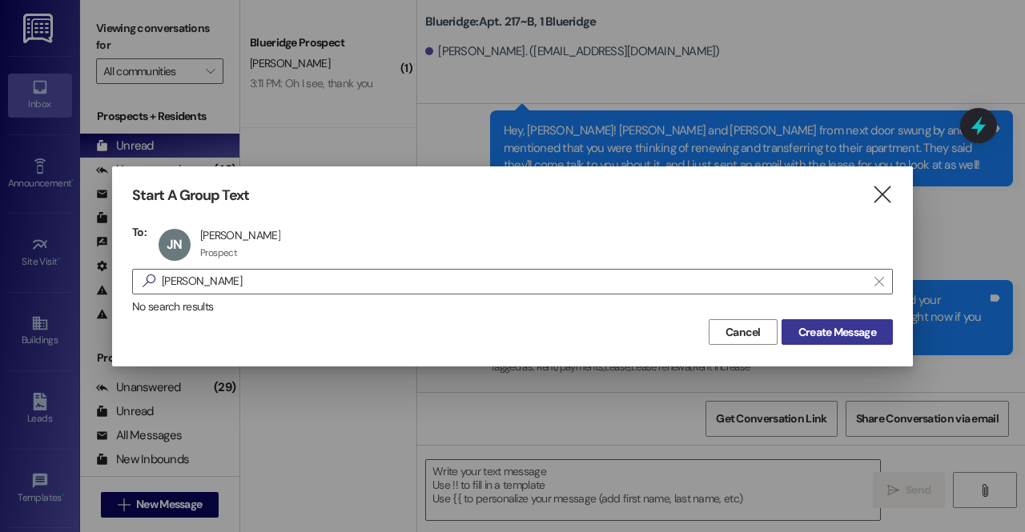
click at [838, 335] on span "Create Message" at bounding box center [837, 332] width 78 height 17
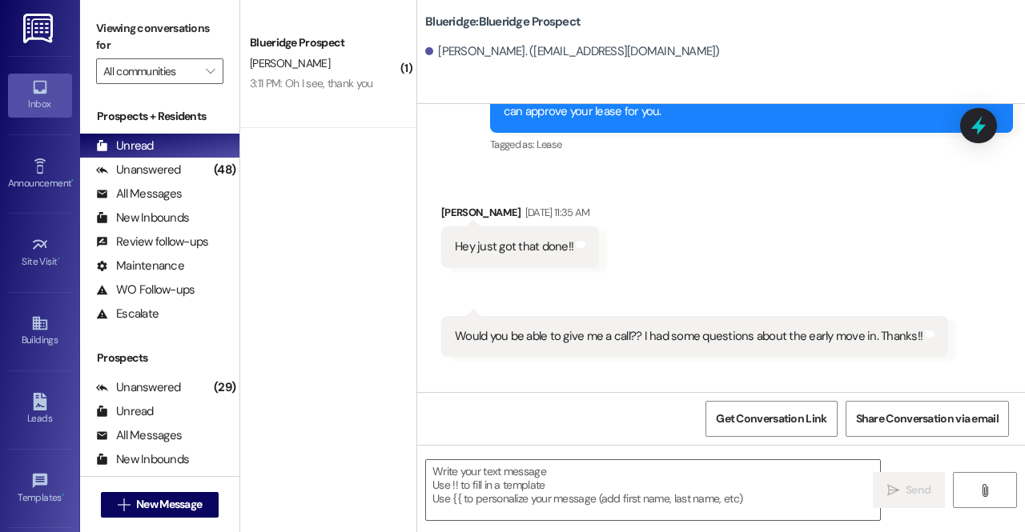
scroll to position [3079, 0]
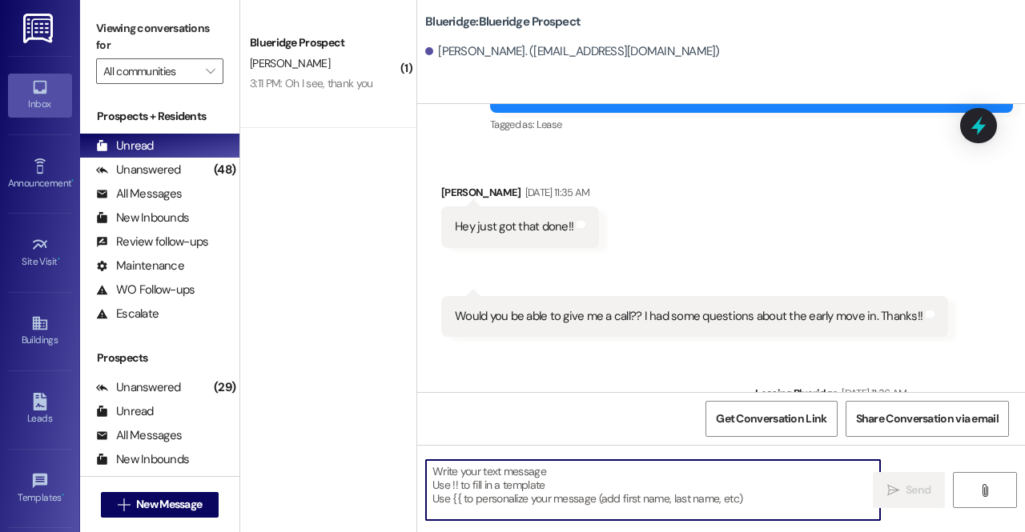
click at [624, 488] on textarea at bounding box center [653, 490] width 454 height 60
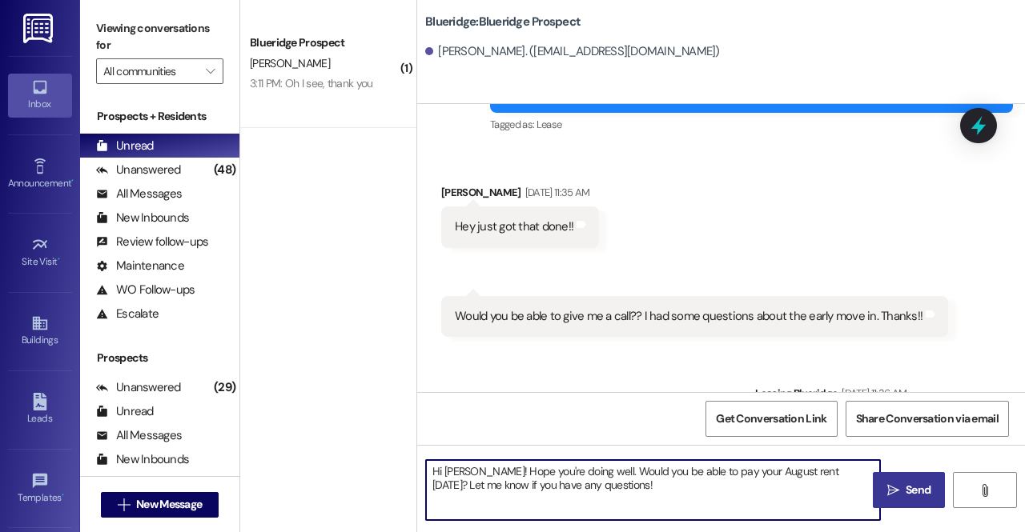
type textarea "Hi Jared! Hope you're doing well. Would you be able to pay your August rent tod…"
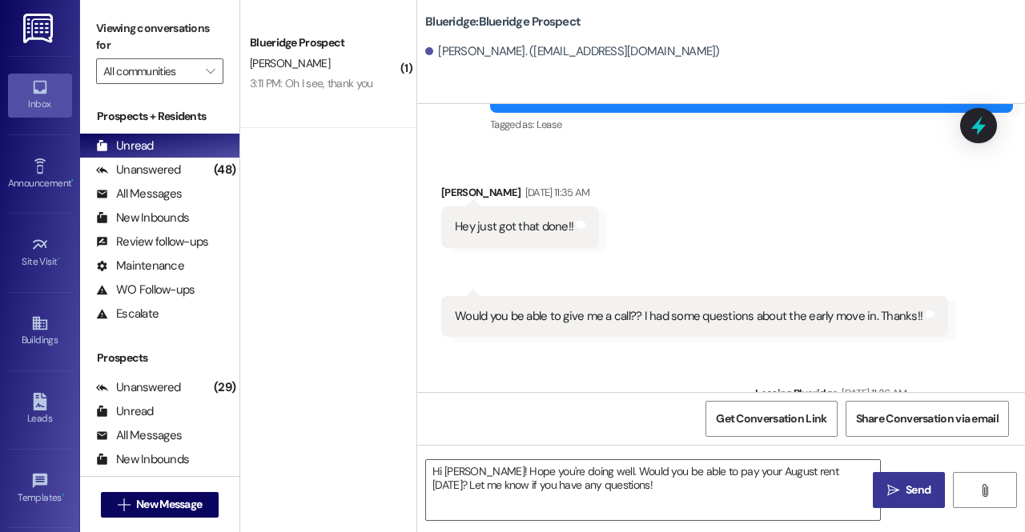
click at [901, 480] on button " Send" at bounding box center [909, 490] width 72 height 36
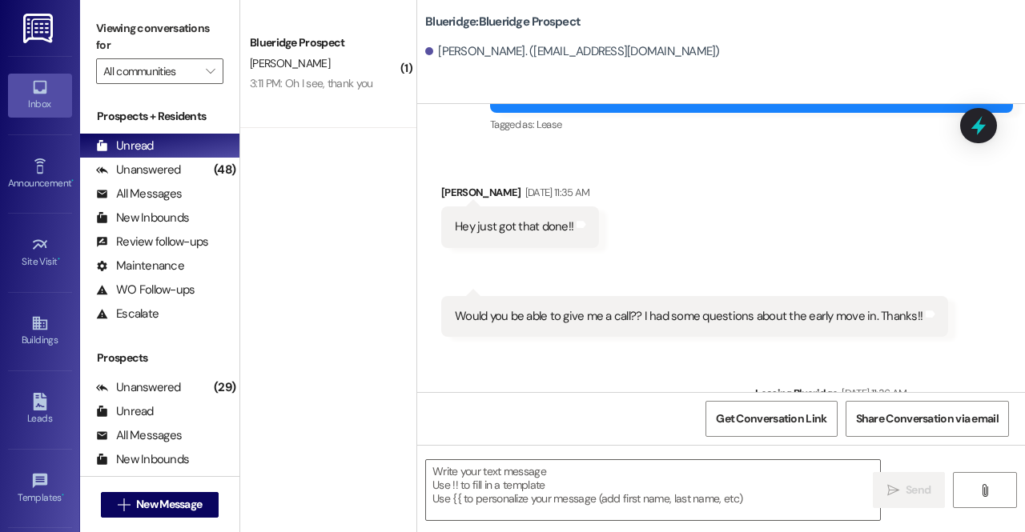
scroll to position [3208, 0]
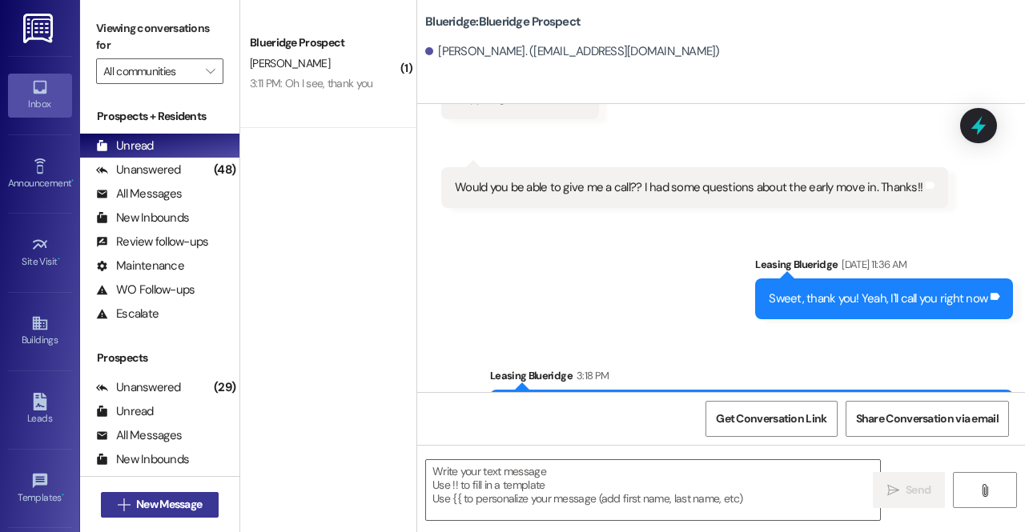
click at [179, 504] on span "New Message" at bounding box center [169, 504] width 66 height 17
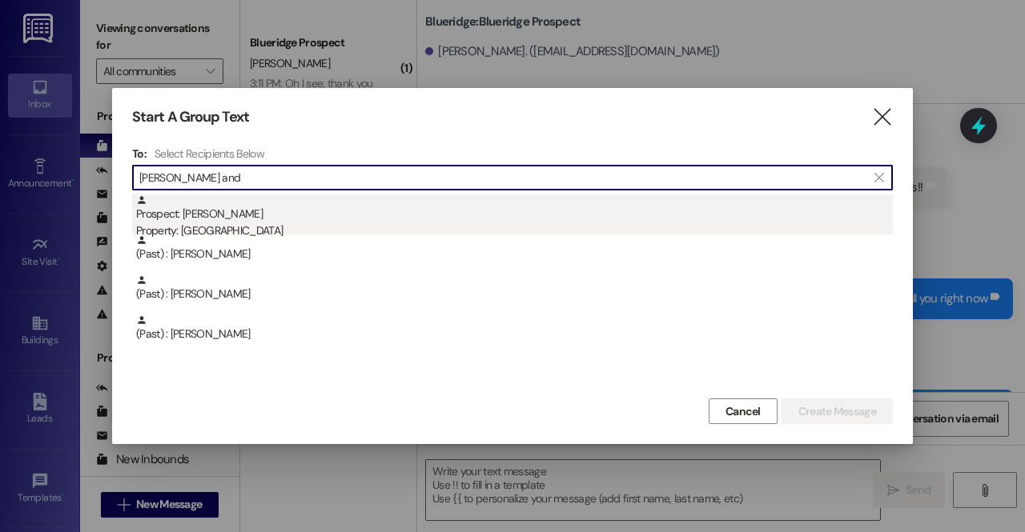
type input "ann and"
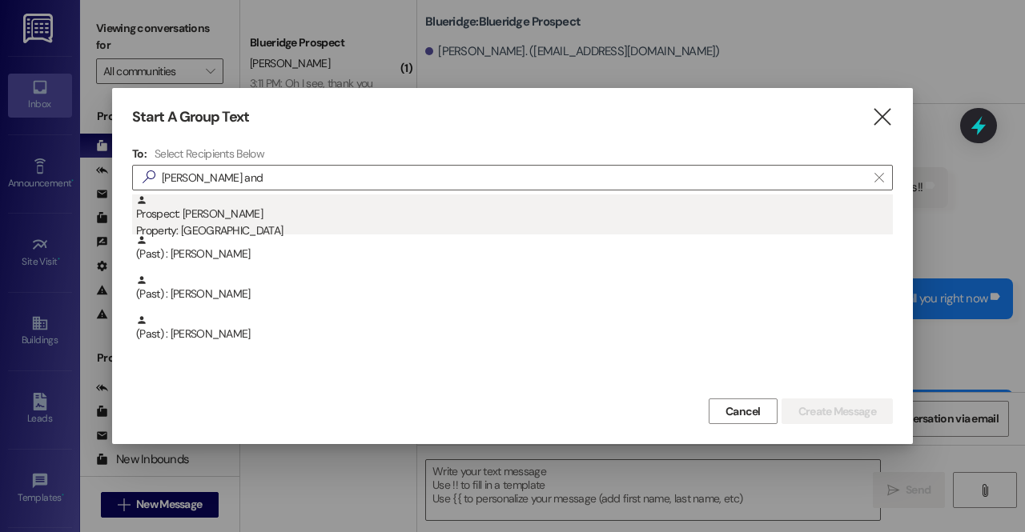
click at [205, 206] on div "Prospect: Ann Anderson Property: Blueridge" at bounding box center [514, 218] width 757 height 46
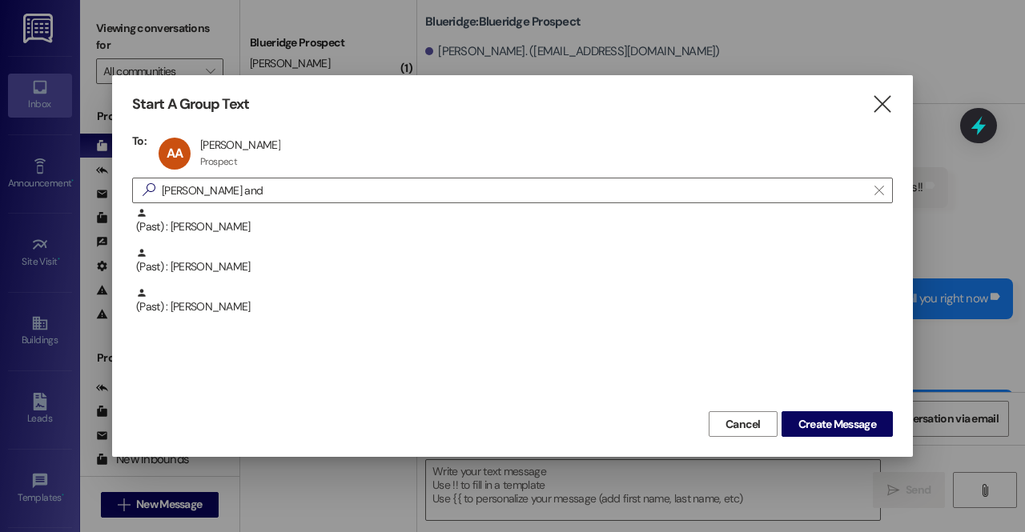
click at [852, 411] on div "Cancel Create Message" at bounding box center [512, 422] width 761 height 30
click at [850, 425] on span "Create Message" at bounding box center [837, 424] width 78 height 17
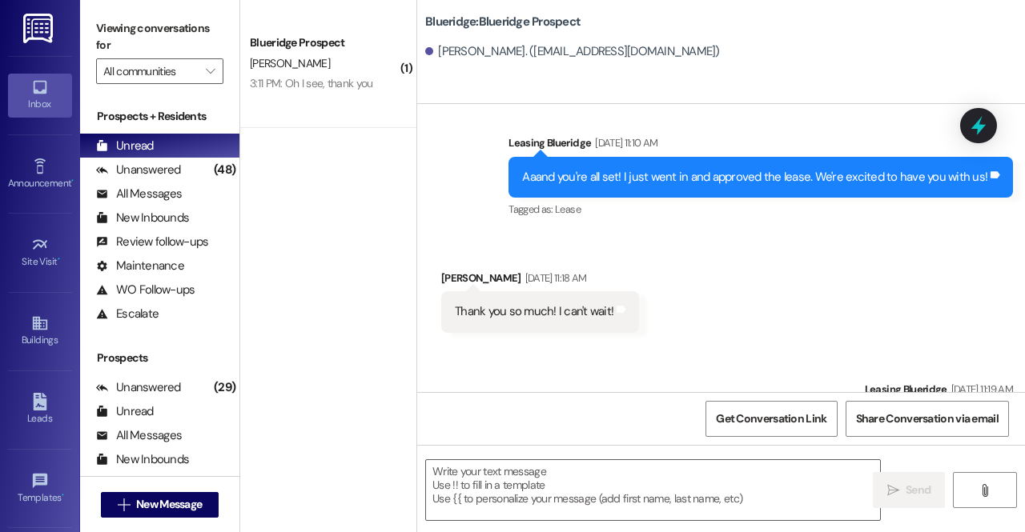
scroll to position [938, 0]
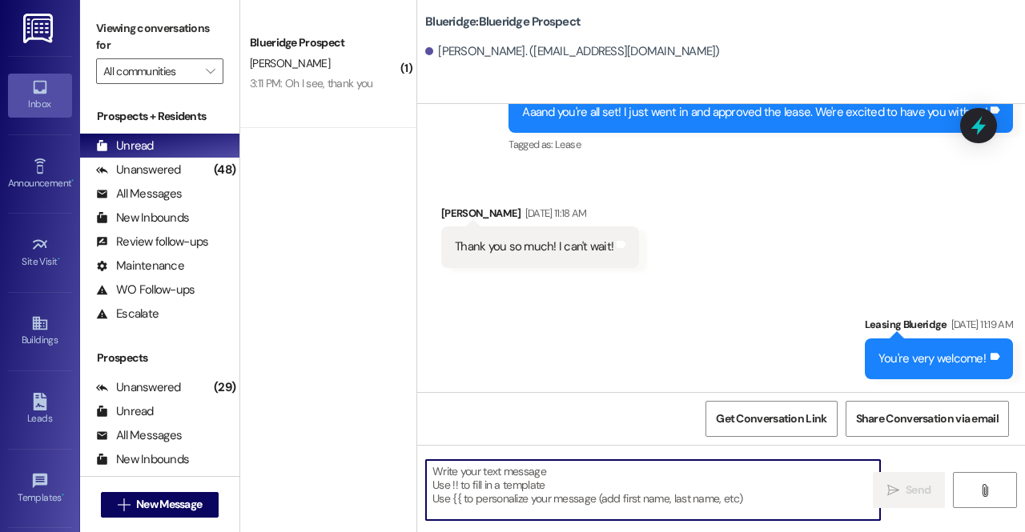
click at [560, 473] on textarea at bounding box center [653, 490] width 454 height 60
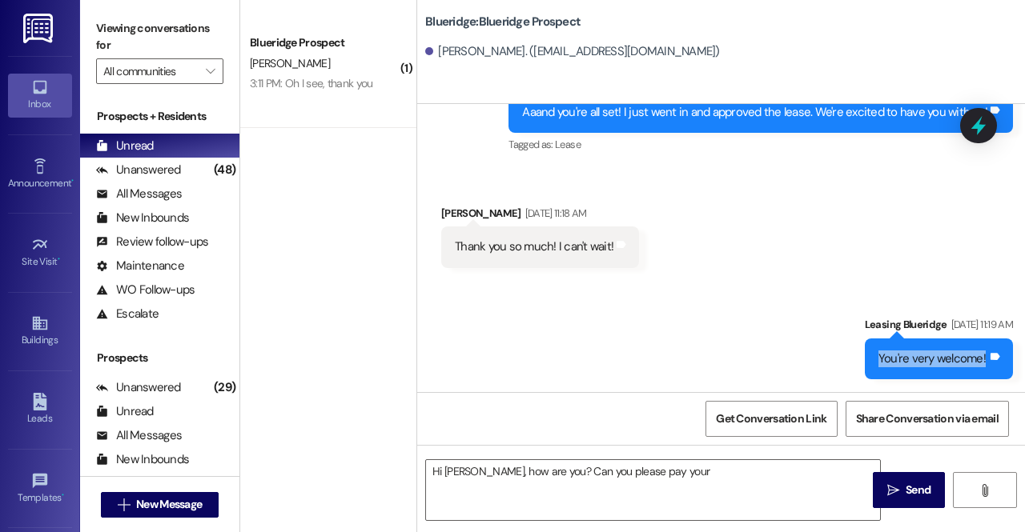
drag, startPoint x: 938, startPoint y: 361, endPoint x: 791, endPoint y: 355, distance: 147.4
click at [791, 355] on div "Sent via SMS Leasing Blueridge Jun 24, 2025 at 11:19 AM You're very welcome! Ta…" at bounding box center [721, 335] width 608 height 111
click at [642, 266] on div "Received via SMS Ann Anderson Jun 24, 2025 at 11:18 AM Thank you so much! I can…" at bounding box center [540, 236] width 222 height 87
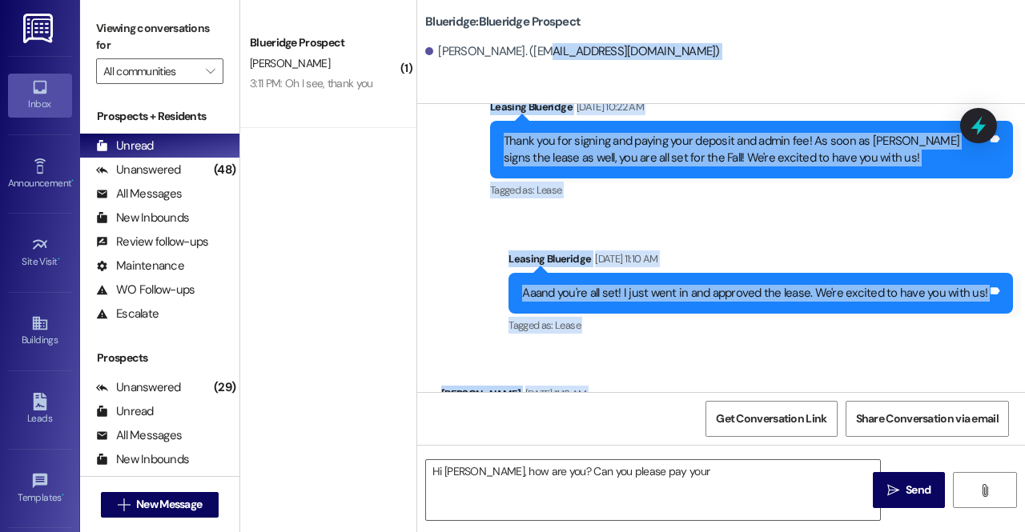
scroll to position [673, 0]
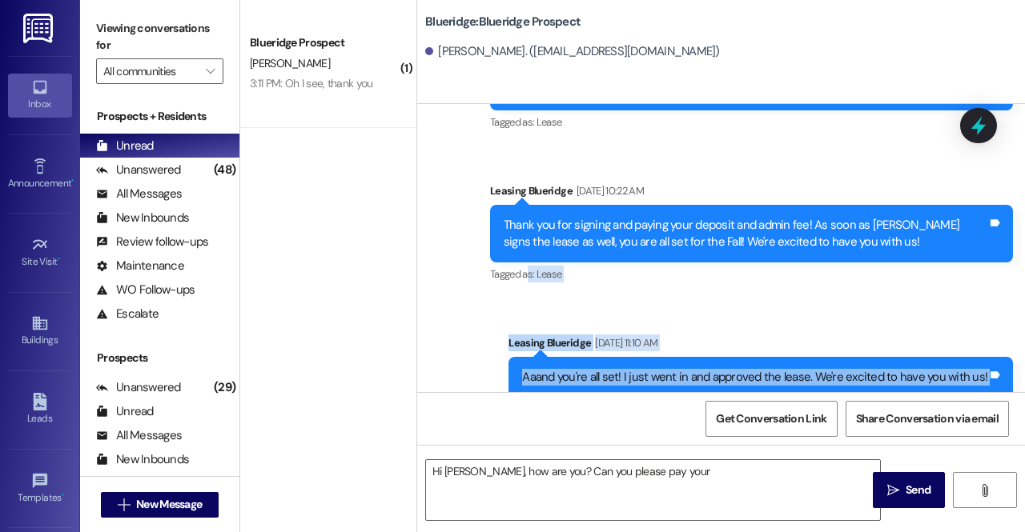
drag, startPoint x: 620, startPoint y: 255, endPoint x: 525, endPoint y: 276, distance: 97.5
click at [525, 276] on div "Sent via SMS Leasing Blueridge Jun 20, 2025 at 11:08 AM Hey, Ann! This is Ian a…" at bounding box center [721, 248] width 608 height 288
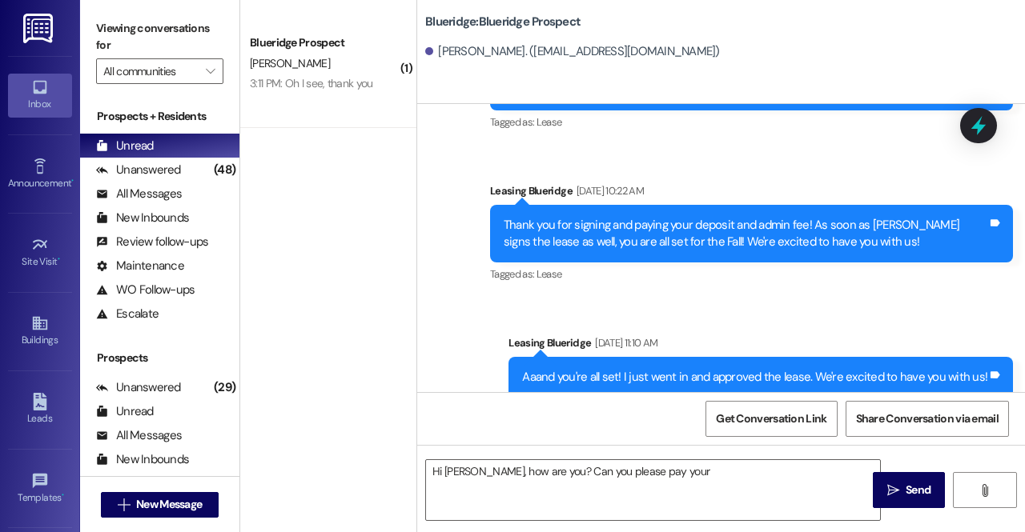
click at [486, 249] on div "Sent via SMS Leasing Blueridge Jun 24, 2025 at 10:22 AM Thank you for signing a…" at bounding box center [751, 235] width 547 height 128
click at [662, 473] on textarea "Hi Ann, how are you? Can you please pay your" at bounding box center [653, 490] width 454 height 60
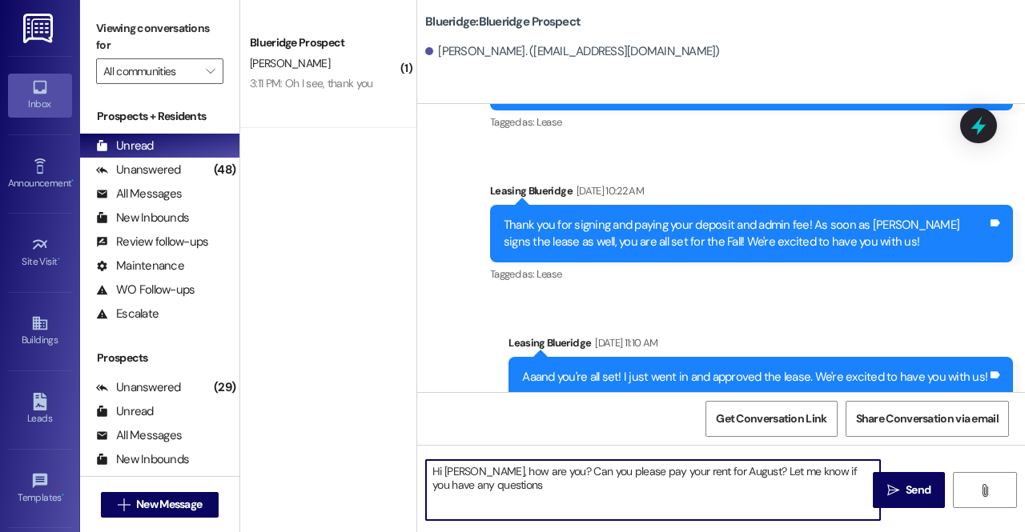
type textarea "Hi Ann, how are you? Can you please pay your rent for August? Let me know if yo…"
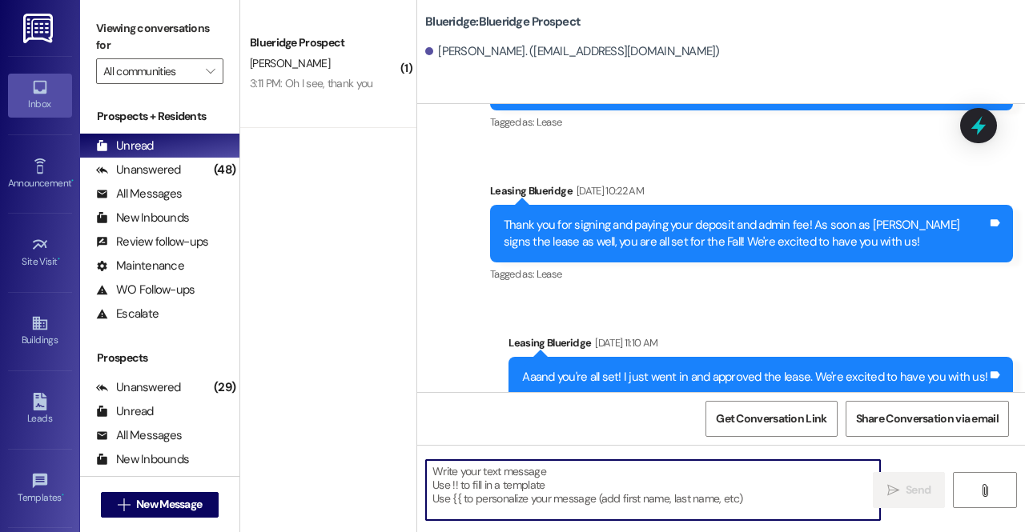
scroll to position [1066, 0]
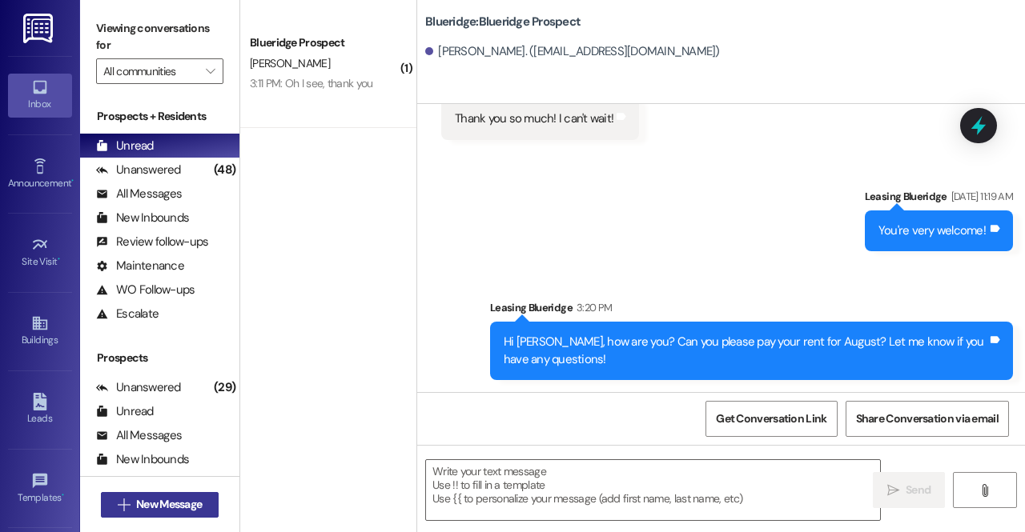
click at [179, 508] on span "New Message" at bounding box center [169, 504] width 66 height 17
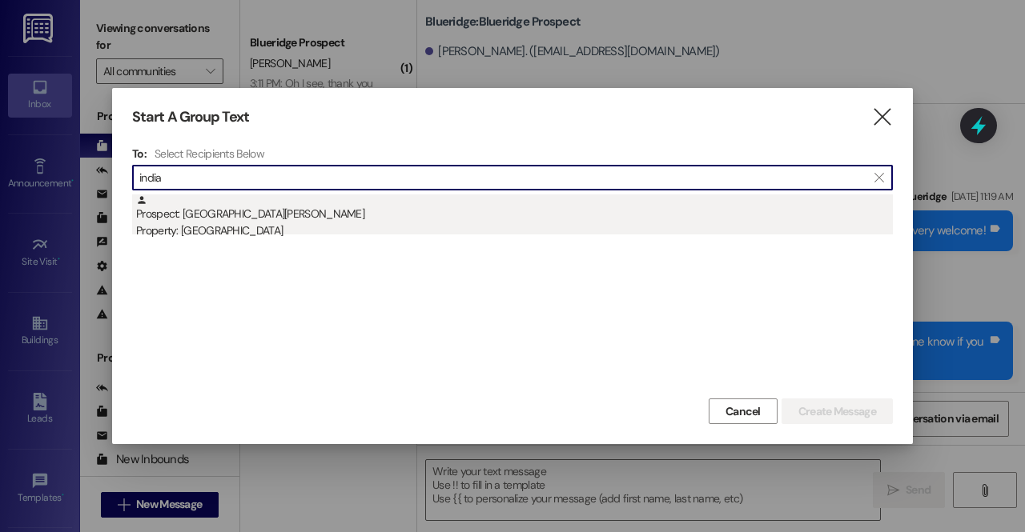
type input "india"
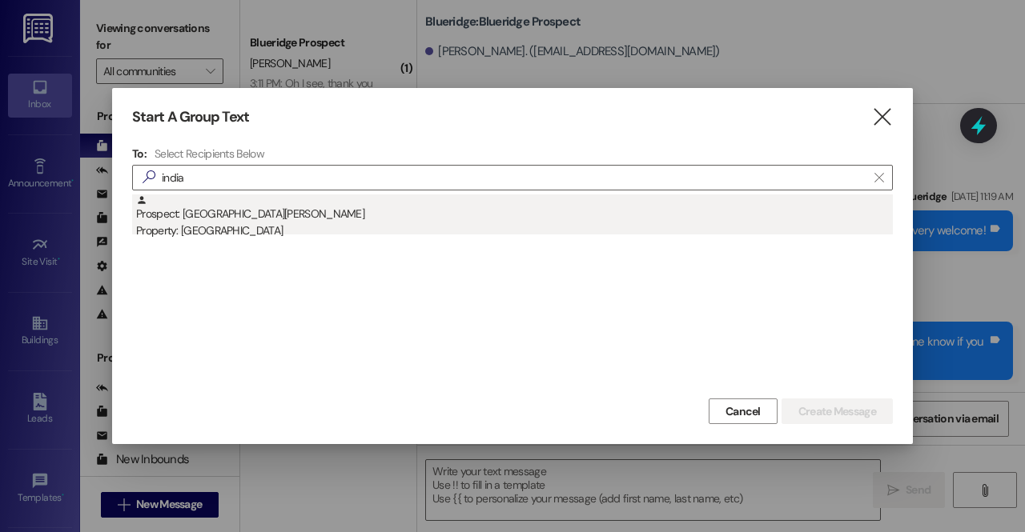
click at [298, 223] on div "Property: [GEOGRAPHIC_DATA]" at bounding box center [514, 231] width 757 height 17
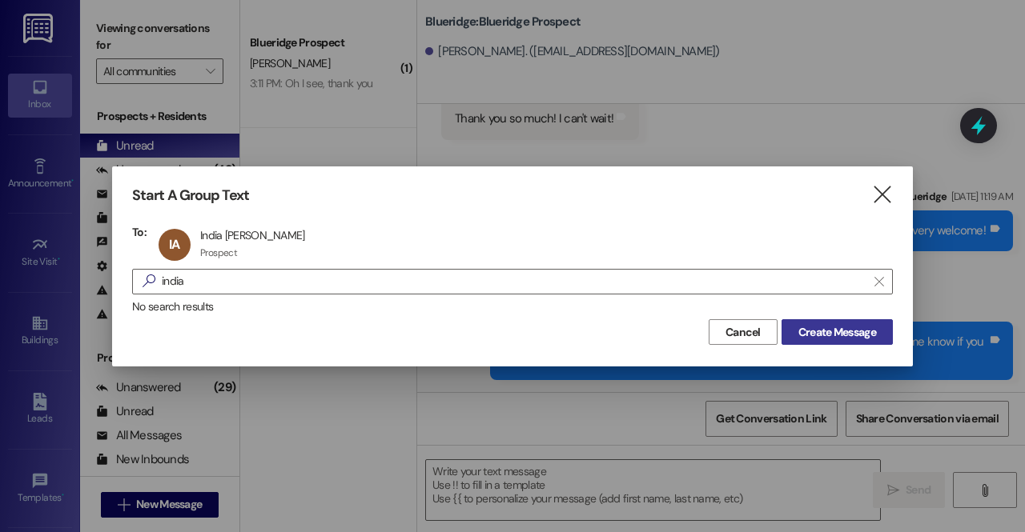
click at [864, 335] on span "Create Message" at bounding box center [837, 332] width 78 height 17
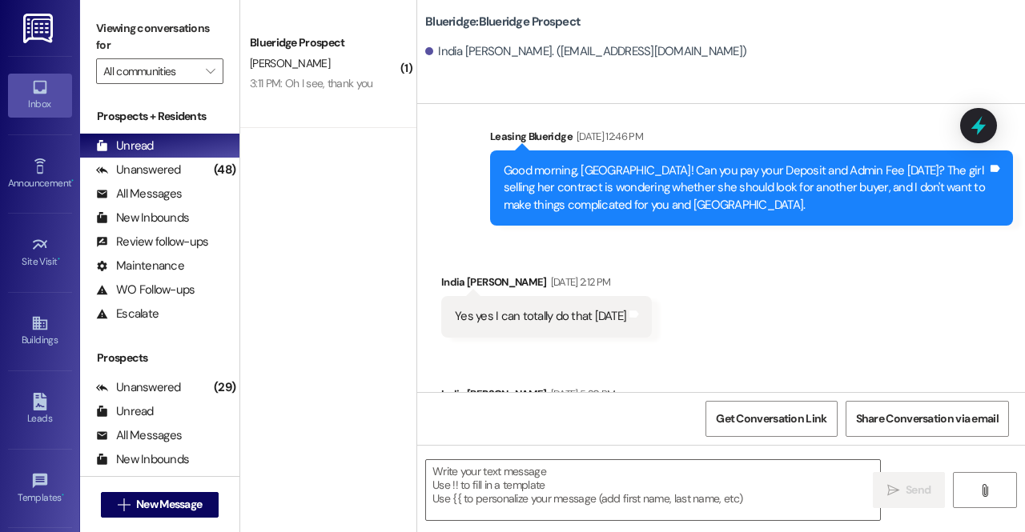
scroll to position [3711, 0]
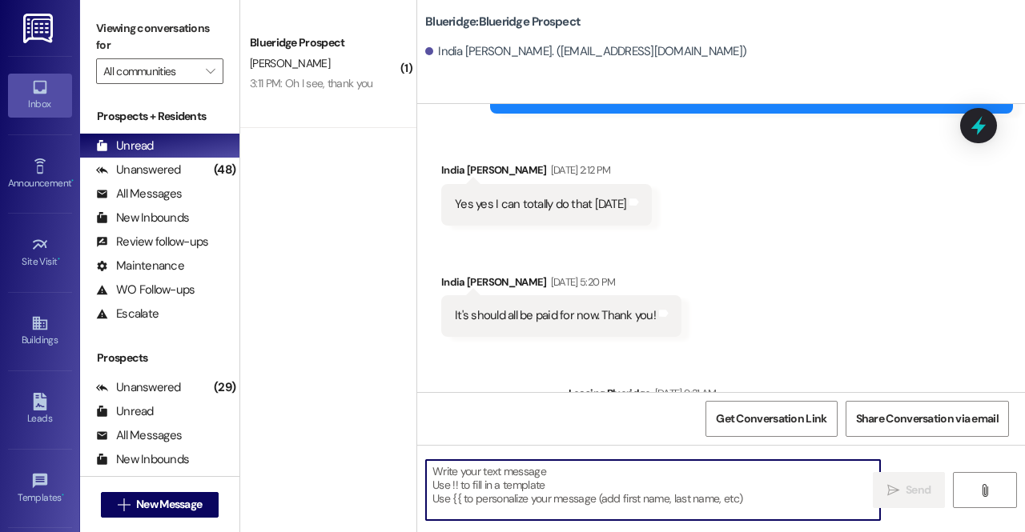
click at [543, 468] on textarea at bounding box center [653, 490] width 454 height 60
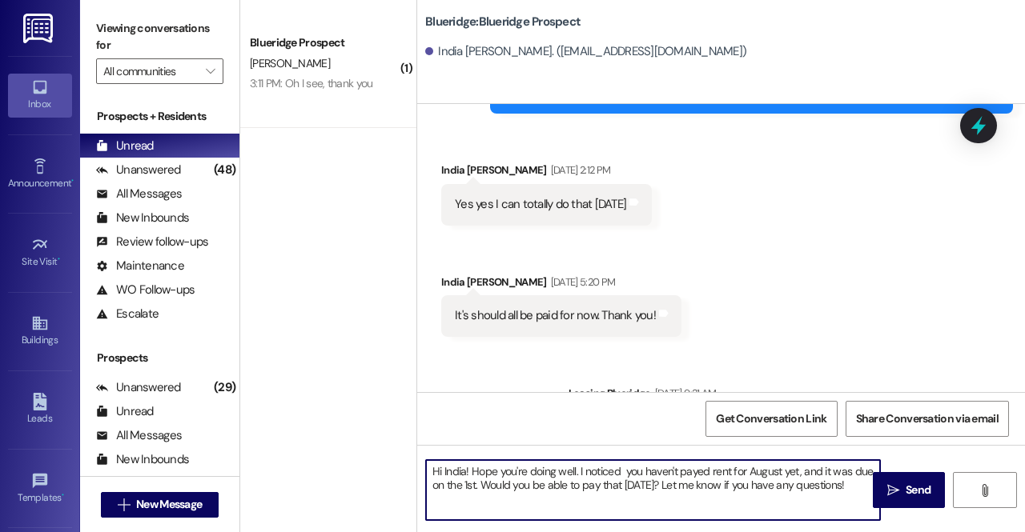
click at [701, 470] on textarea "Hi India! Hope you're doing well. I noticed you haven't payed rent for August y…" at bounding box center [653, 490] width 454 height 60
click at [687, 472] on textarea "Hi India! Hope you're doing well. I noticed you haven't payed rent for August y…" at bounding box center [653, 490] width 454 height 60
click at [707, 471] on textarea "Hi India! Hope you're doing well. I noticed you haven't payed rent for August y…" at bounding box center [653, 490] width 454 height 60
click at [700, 488] on textarea "Hi India! Hope you're doing well. I noticed you haven't paid rent for August ye…" at bounding box center [653, 490] width 454 height 60
type textarea "Hi India! Hope you're doing well. I noticed you haven't paid rent for August ye…"
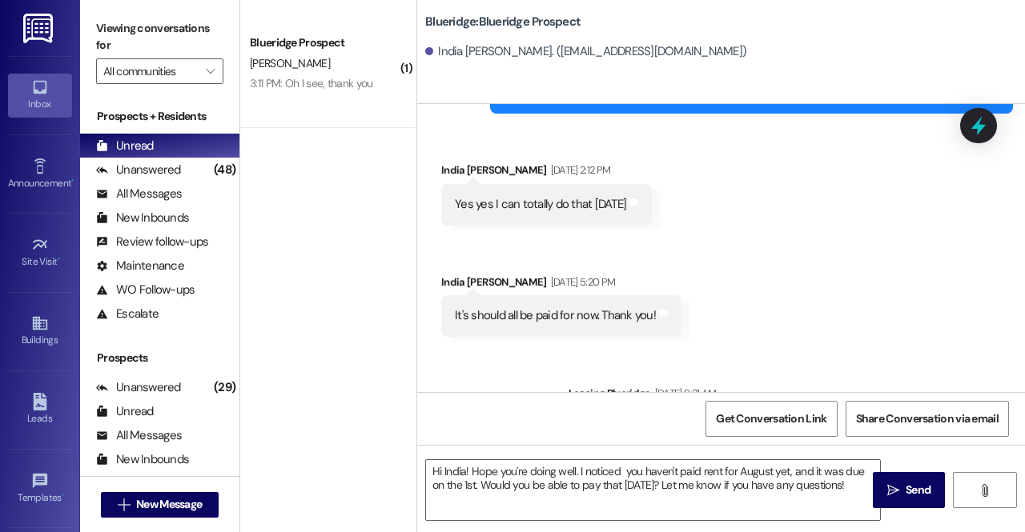
click at [896, 488] on icon "" at bounding box center [893, 490] width 12 height 13
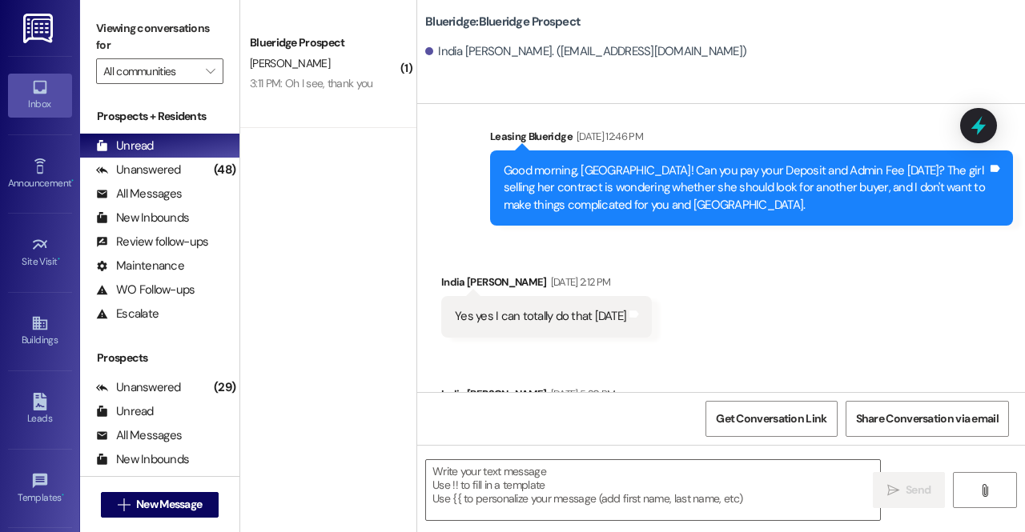
scroll to position [3840, 0]
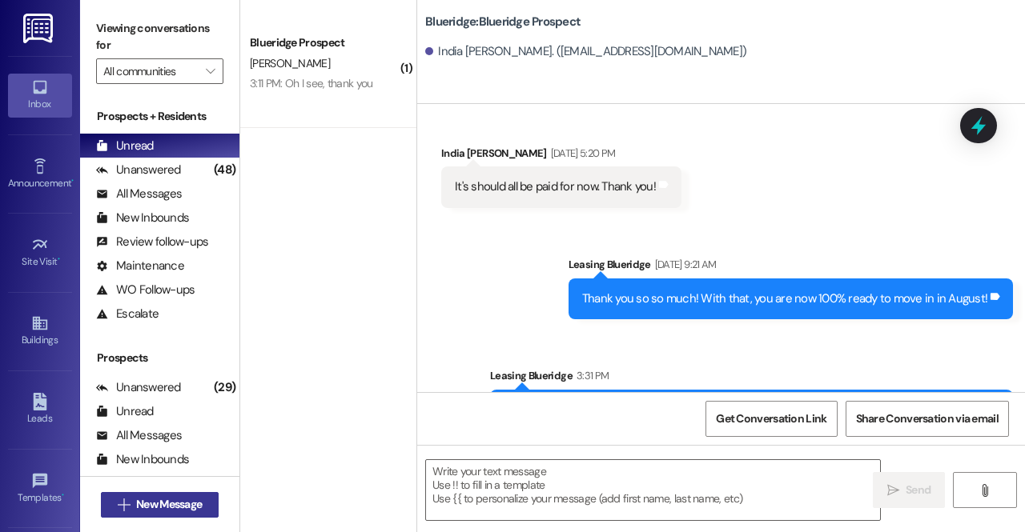
click at [150, 495] on button " New Message" at bounding box center [160, 505] width 118 height 26
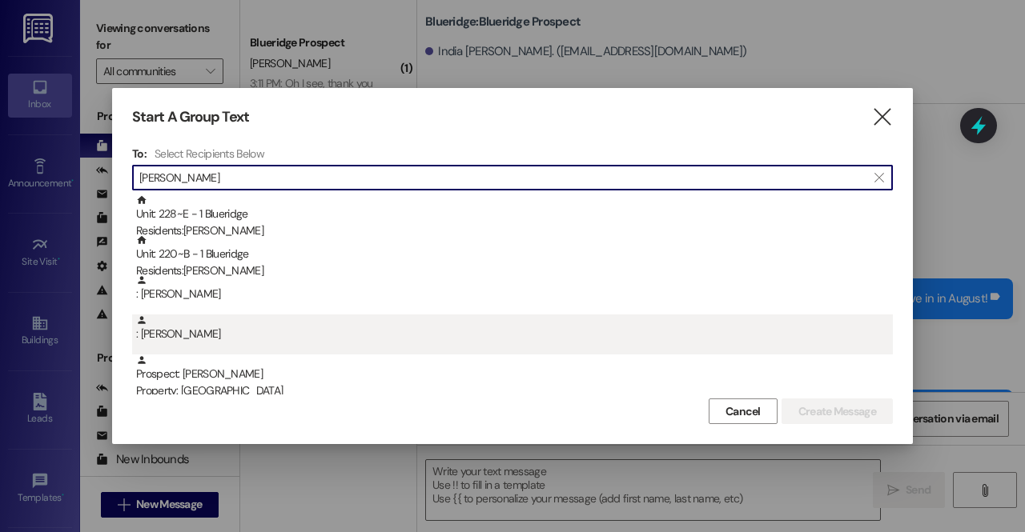
scroll to position [80, 0]
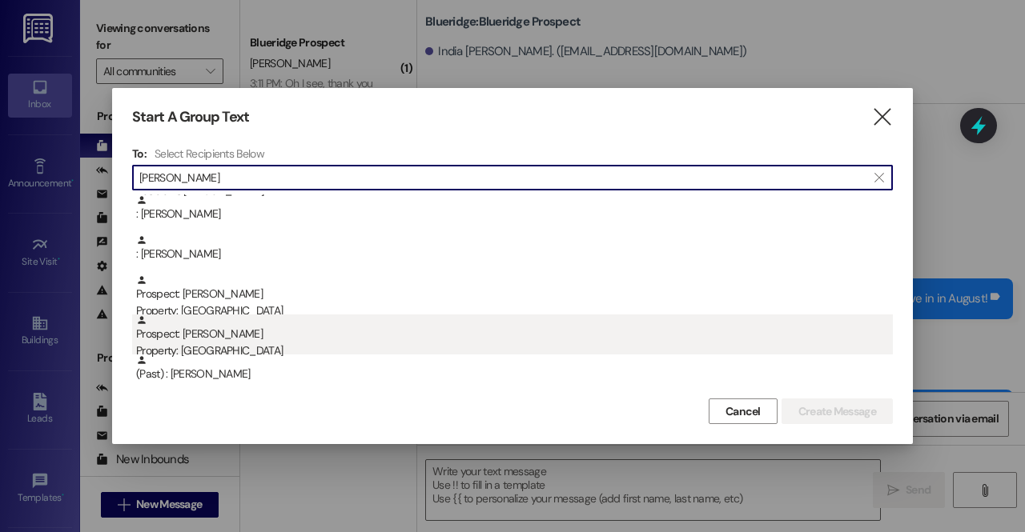
type input "Audrey"
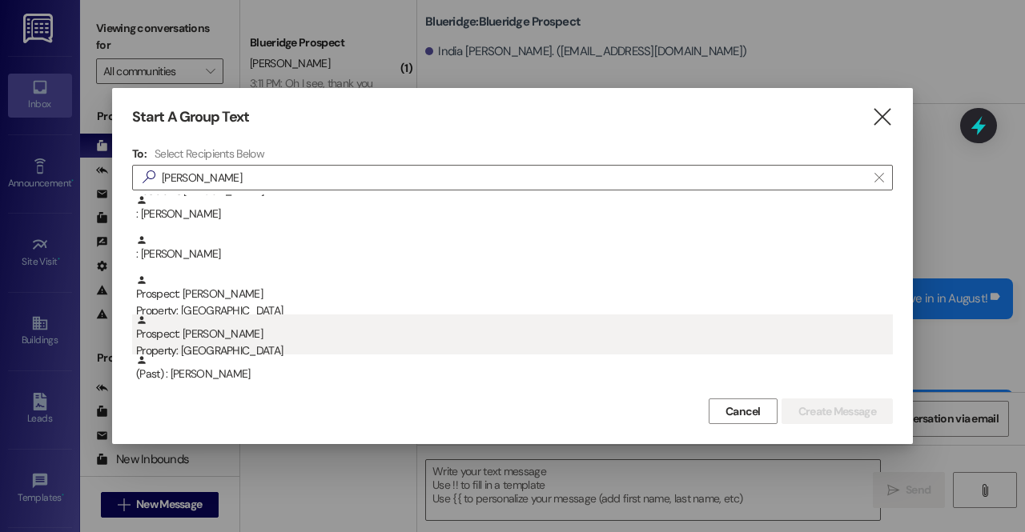
click at [219, 342] on div "Prospect: Audrey Healy Property: Blueridge" at bounding box center [514, 338] width 757 height 46
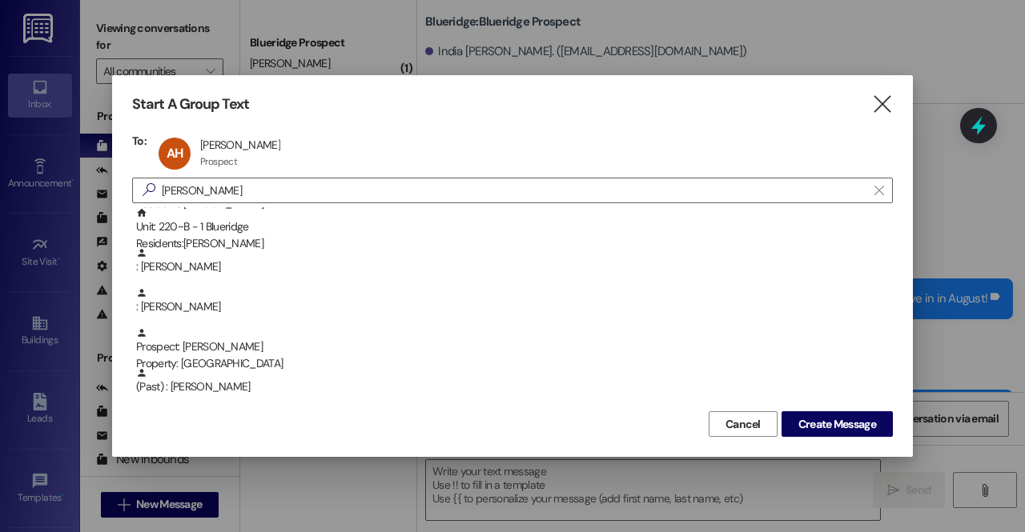
scroll to position [40, 0]
click at [845, 418] on span "Create Message" at bounding box center [837, 424] width 78 height 17
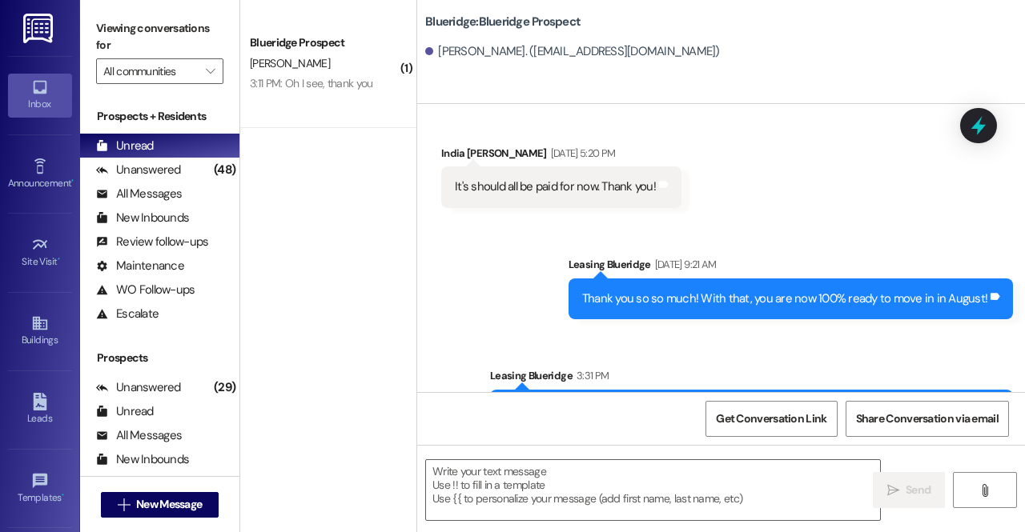
scroll to position [473, 0]
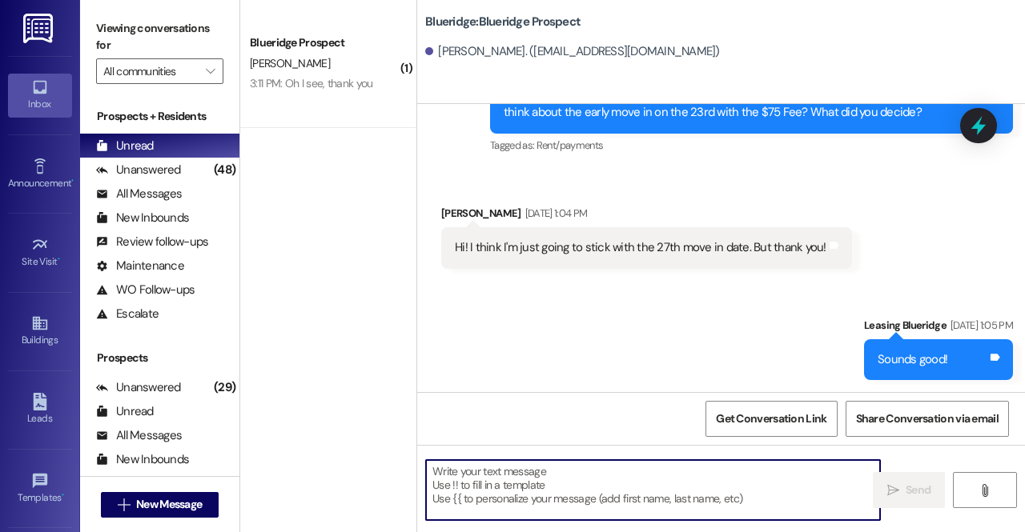
click at [555, 499] on textarea at bounding box center [653, 490] width 454 height 60
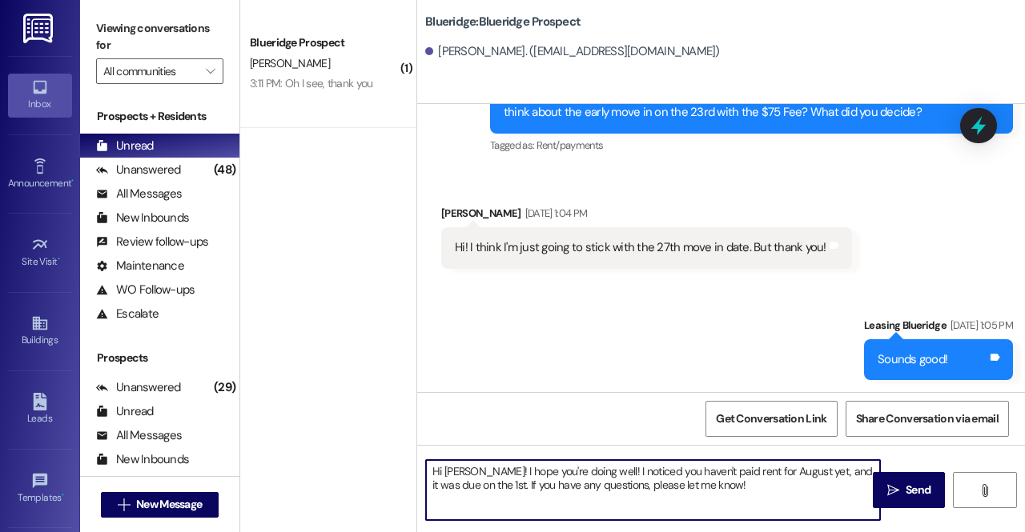
click at [478, 488] on textarea "Hi Audrey! I hope you're doing well! I noticed you haven't paid rent for August…" at bounding box center [653, 490] width 454 height 60
type textarea "Hi Audrey! I hope you're doing well! I noticed you haven't paid rent for August…"
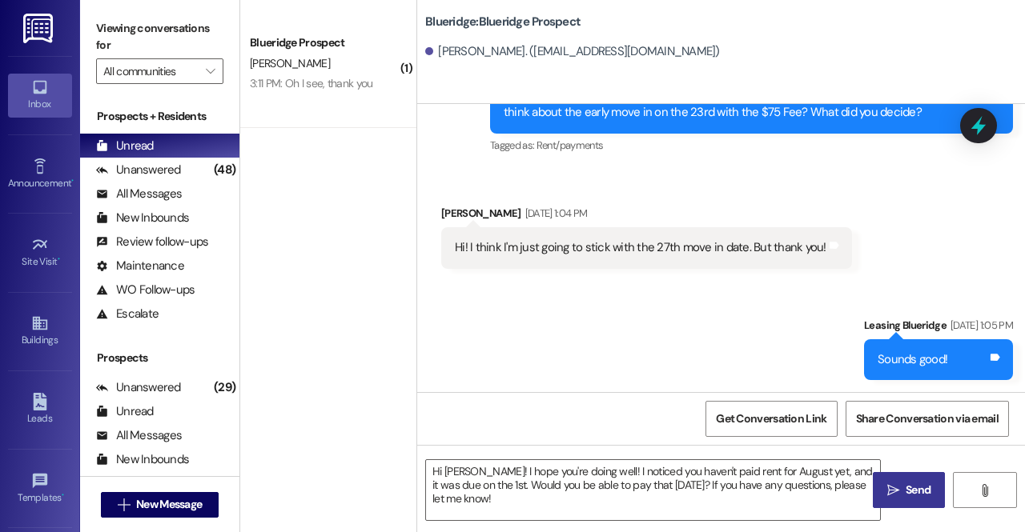
click at [919, 483] on span "Send" at bounding box center [917, 490] width 25 height 17
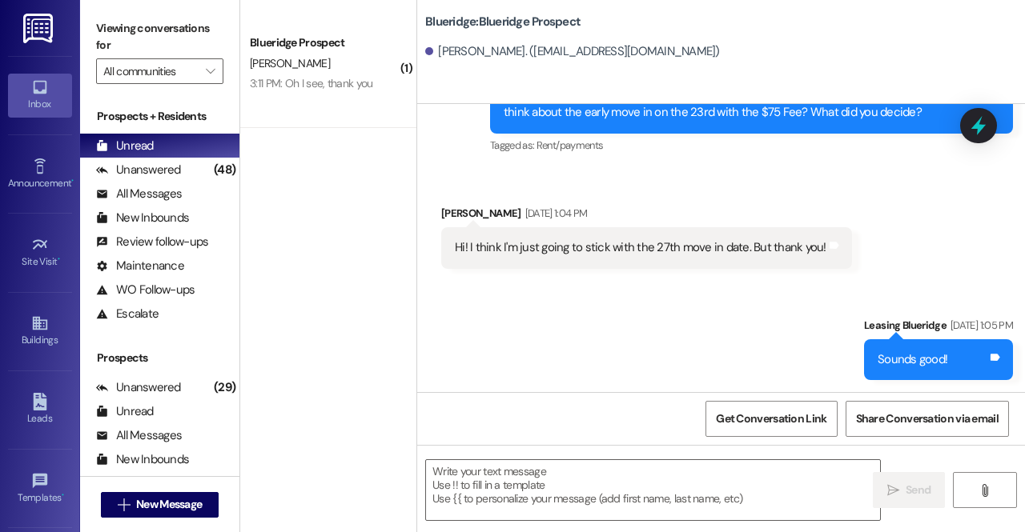
scroll to position [602, 0]
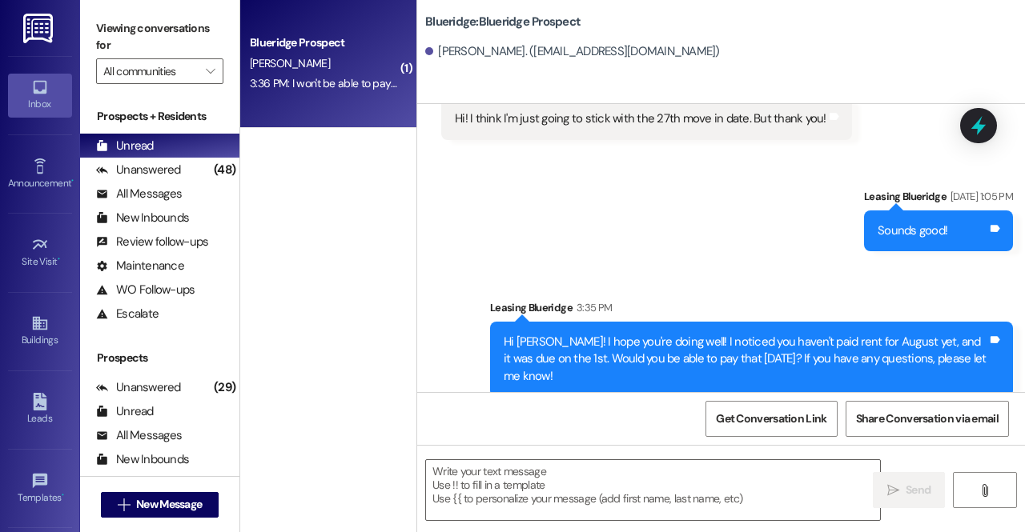
click at [324, 101] on div "Blueridge Prospect C. HorLacher 3:36 PM: I won't be able to pay until I get my …" at bounding box center [328, 64] width 176 height 128
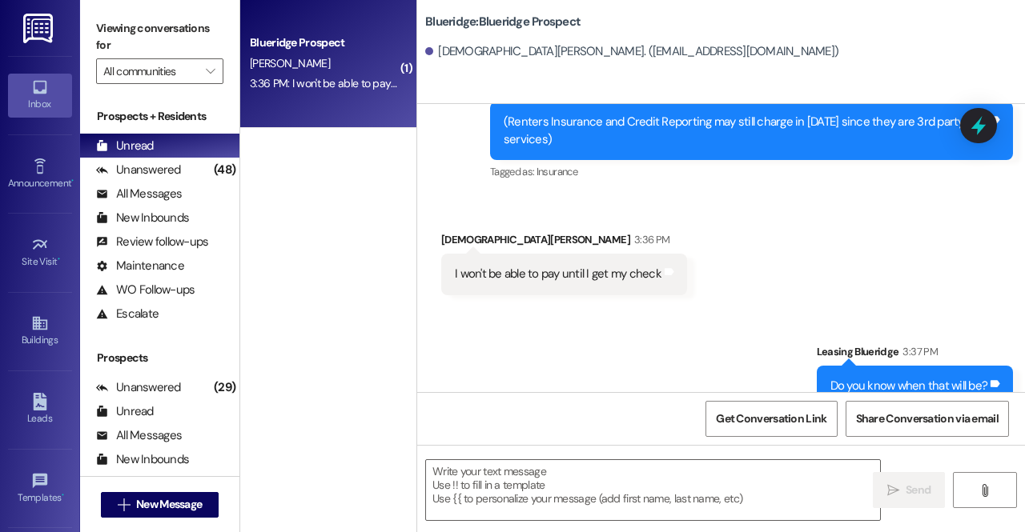
scroll to position [2969, 0]
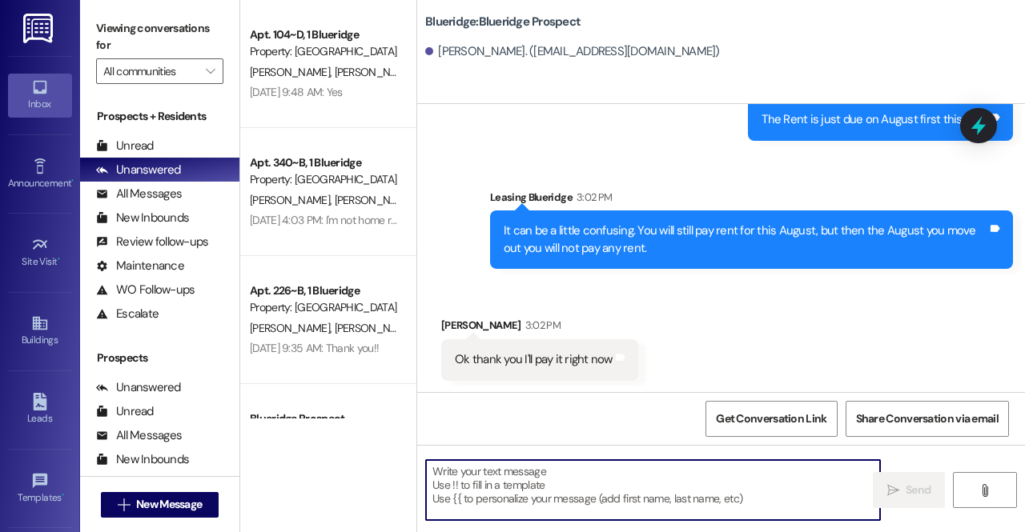
scroll to position [1961, 0]
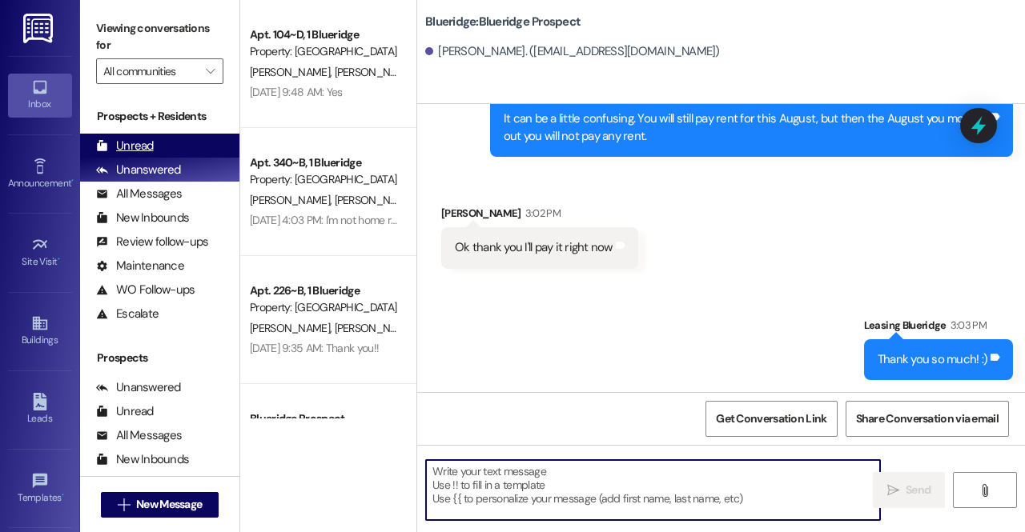
click at [133, 143] on div "Unread" at bounding box center [125, 146] width 58 height 17
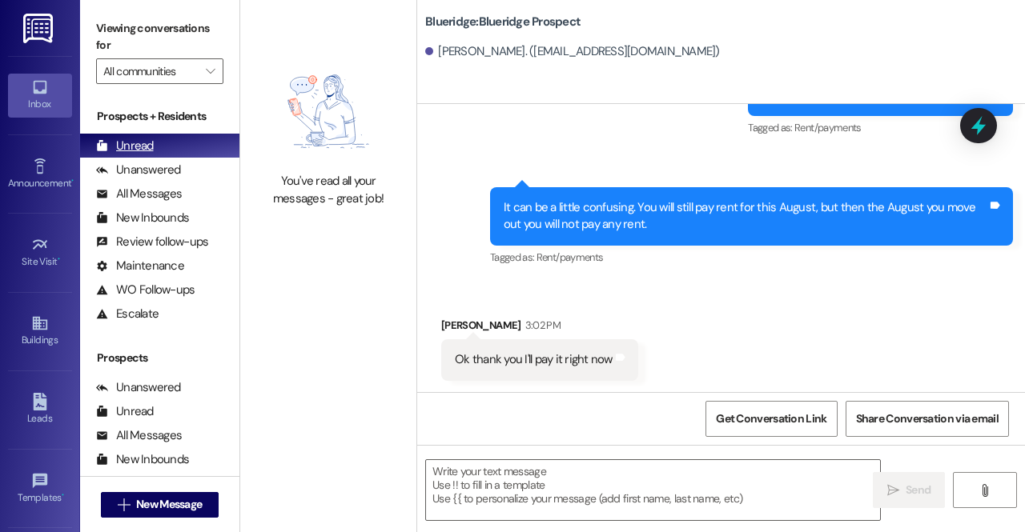
scroll to position [214, 0]
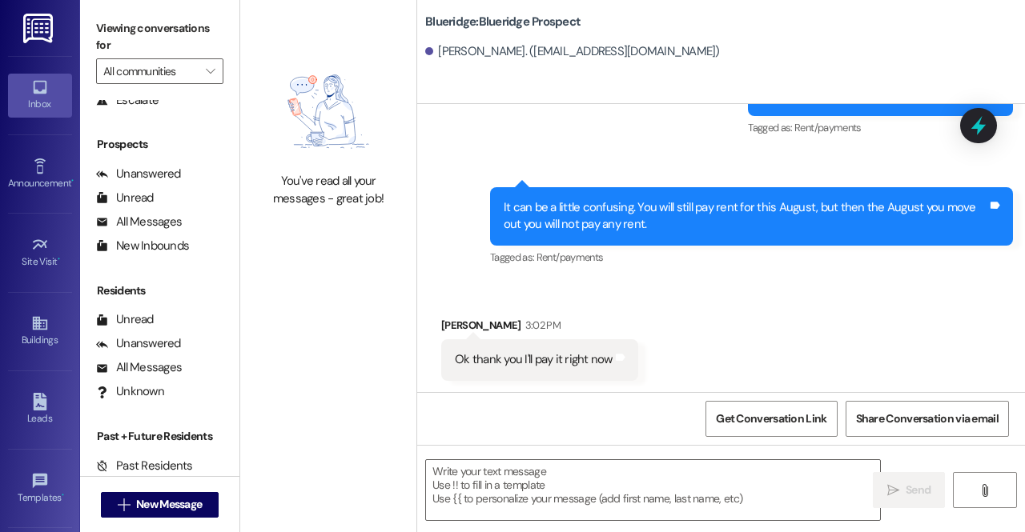
click at [526, 449] on div " Send " at bounding box center [721, 505] width 608 height 120
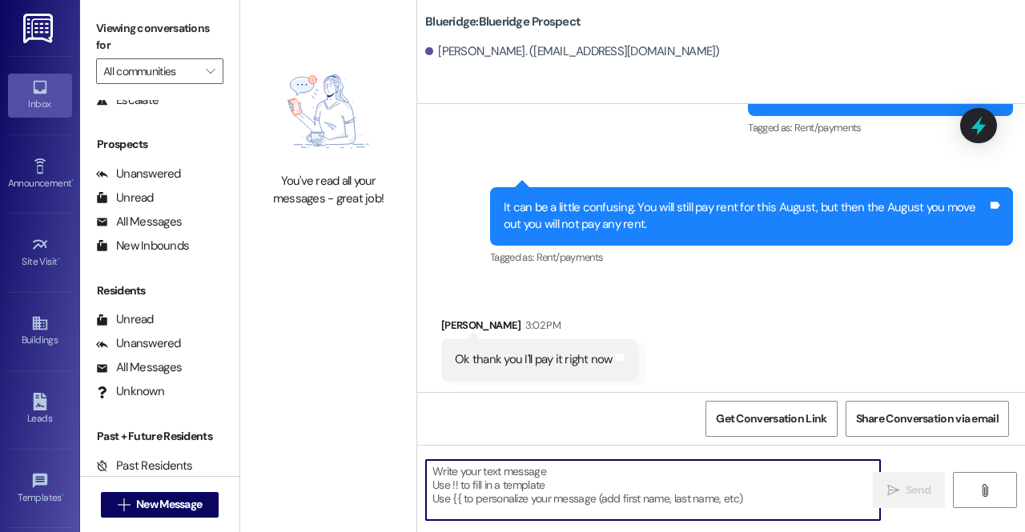
click at [524, 471] on textarea at bounding box center [653, 490] width 454 height 60
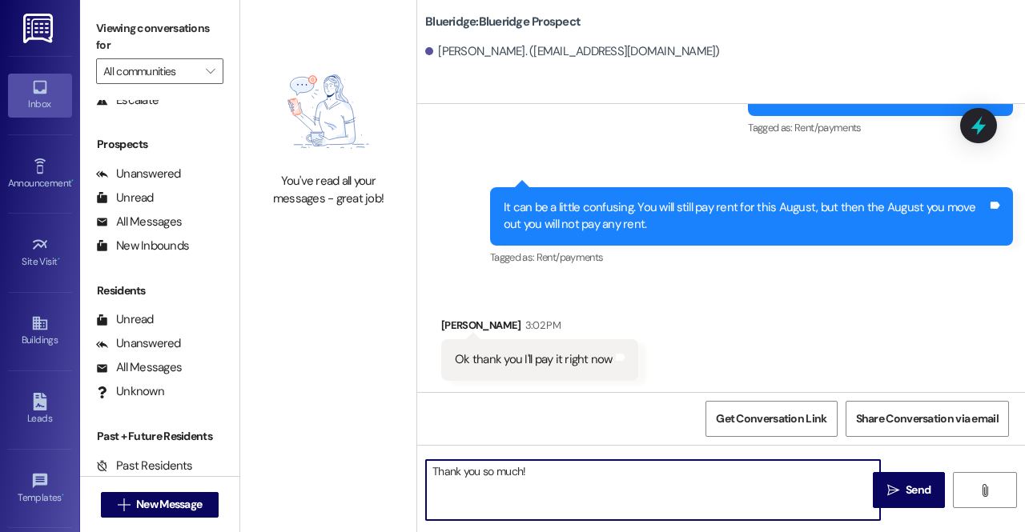
type textarea "Thank you so much!!"
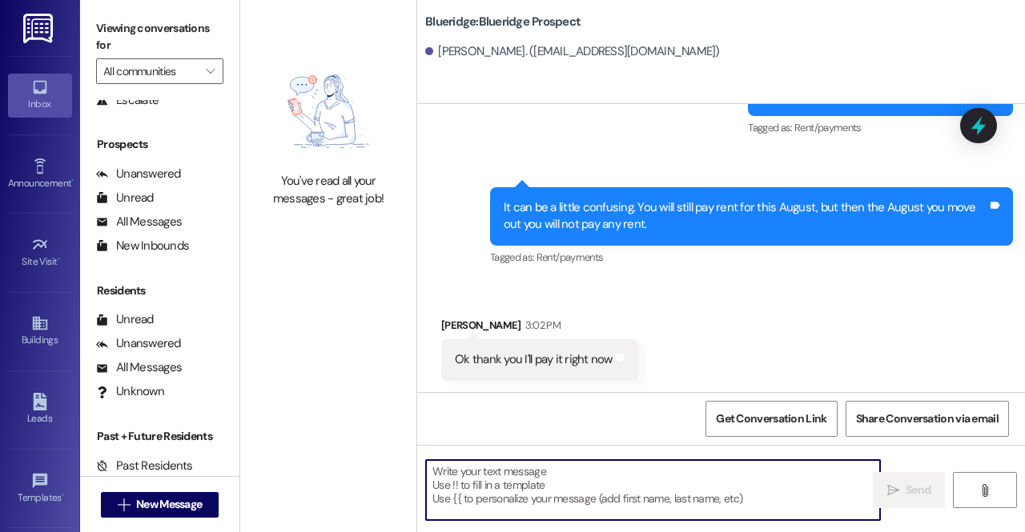
scroll to position [2101, 0]
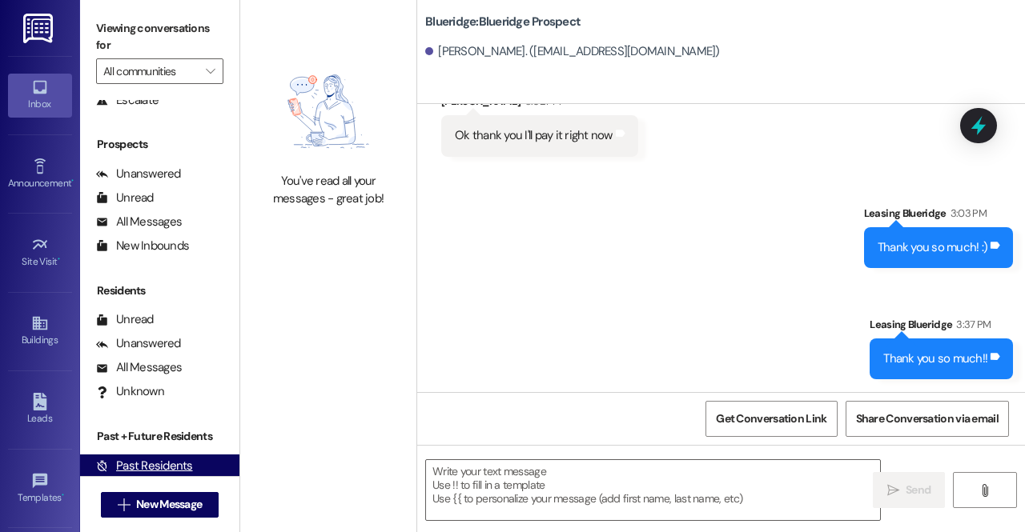
click at [118, 456] on div "Past Residents (0)" at bounding box center [159, 467] width 159 height 24
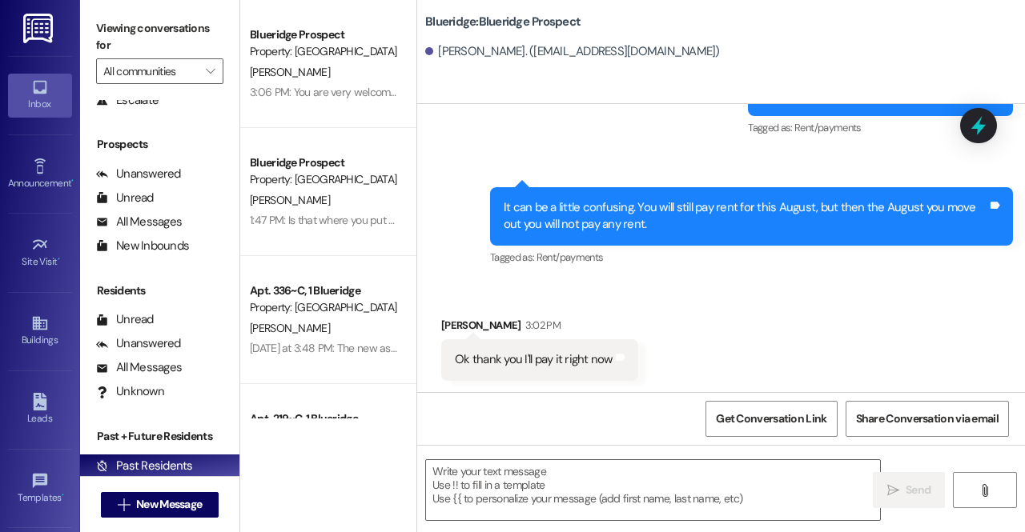
scroll to position [146, 0]
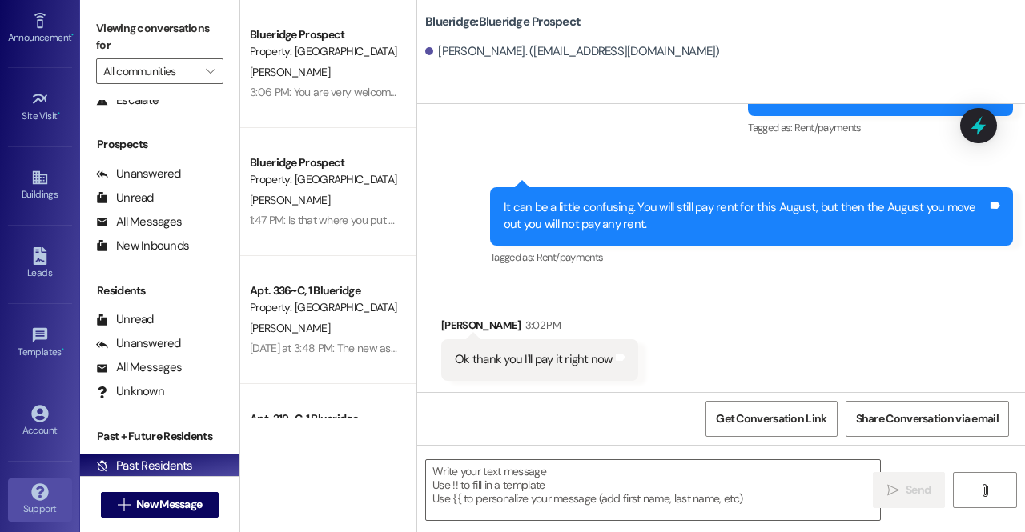
click at [39, 486] on icon at bounding box center [39, 492] width 17 height 17
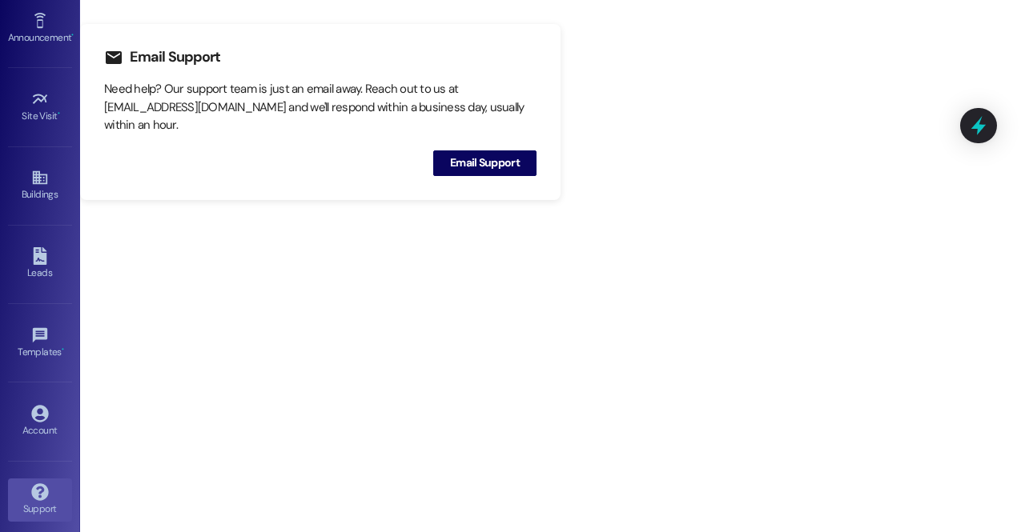
click at [34, 392] on div "Account Go to Account" at bounding box center [40, 421] width 64 height 78
click at [40, 423] on div "Account" at bounding box center [40, 431] width 80 height 16
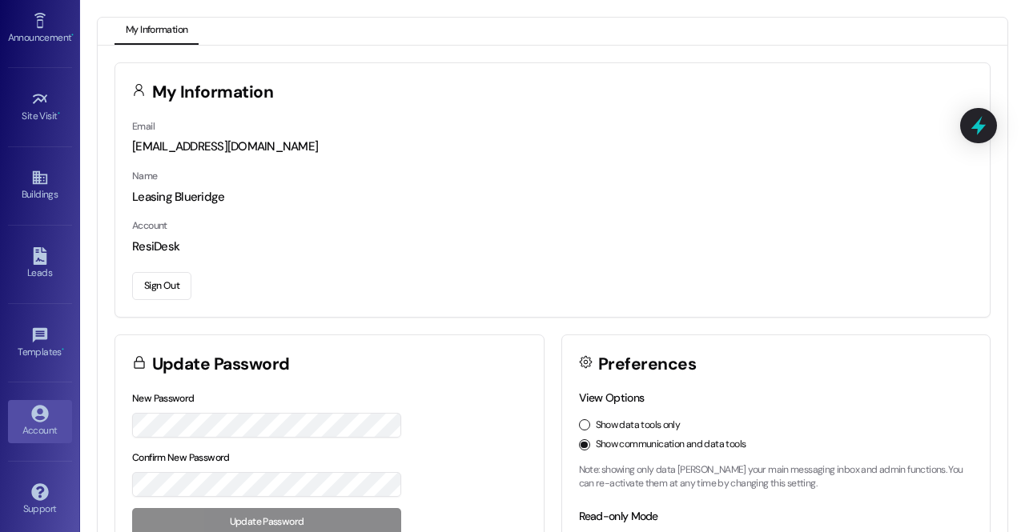
scroll to position [146, 0]
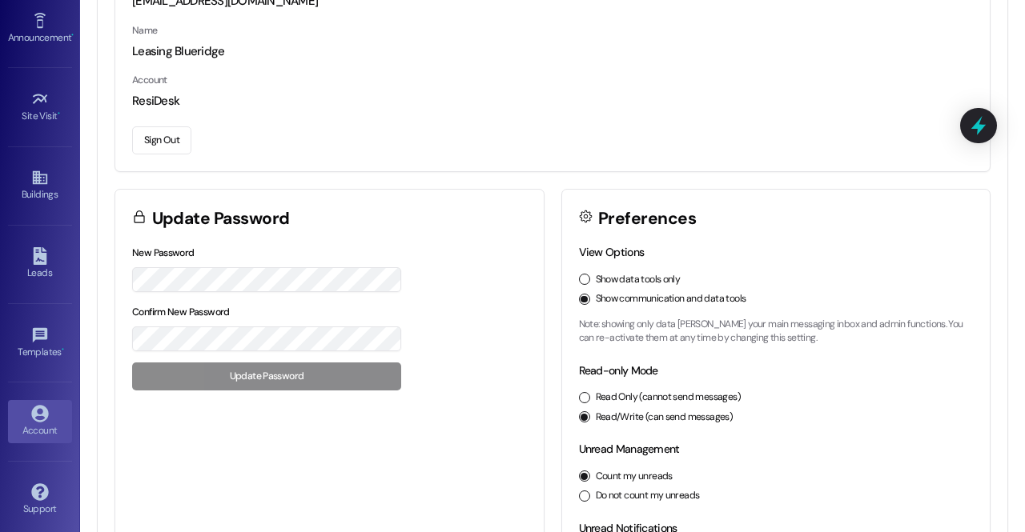
click at [168, 144] on button "Sign Out" at bounding box center [161, 140] width 59 height 28
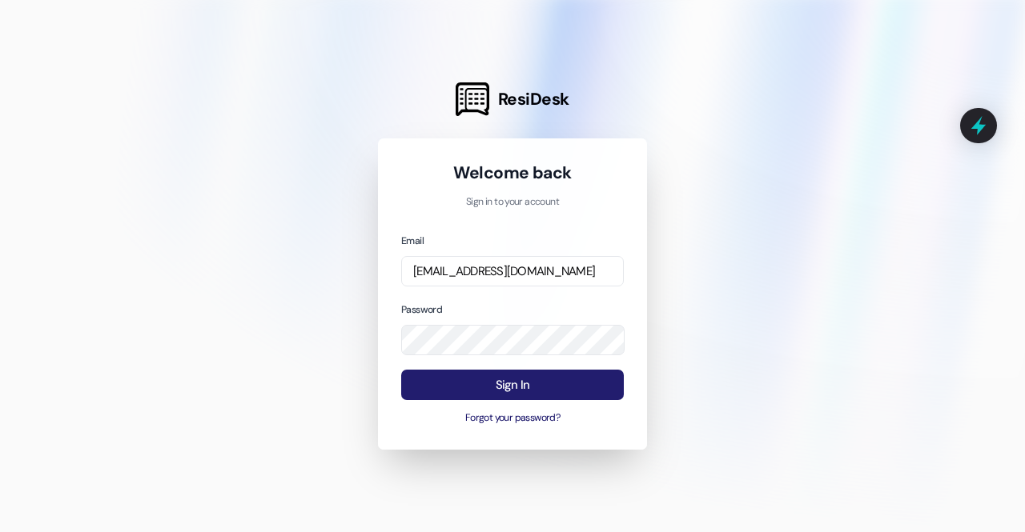
click at [562, 380] on button "Sign In" at bounding box center [512, 385] width 223 height 31
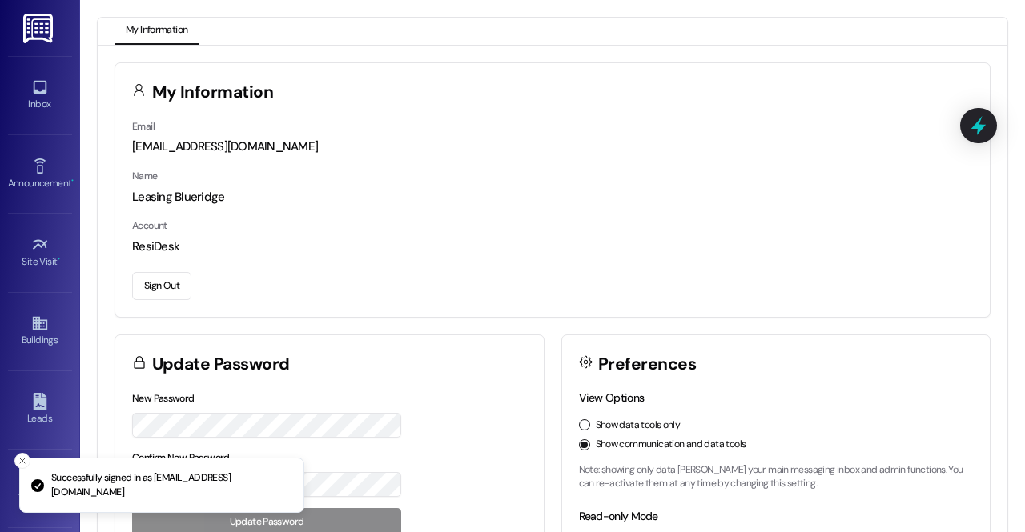
click at [19, 452] on div "Templates • Go to Templates" at bounding box center [40, 488] width 64 height 78
click at [19, 460] on icon "Close toast" at bounding box center [23, 461] width 10 height 10
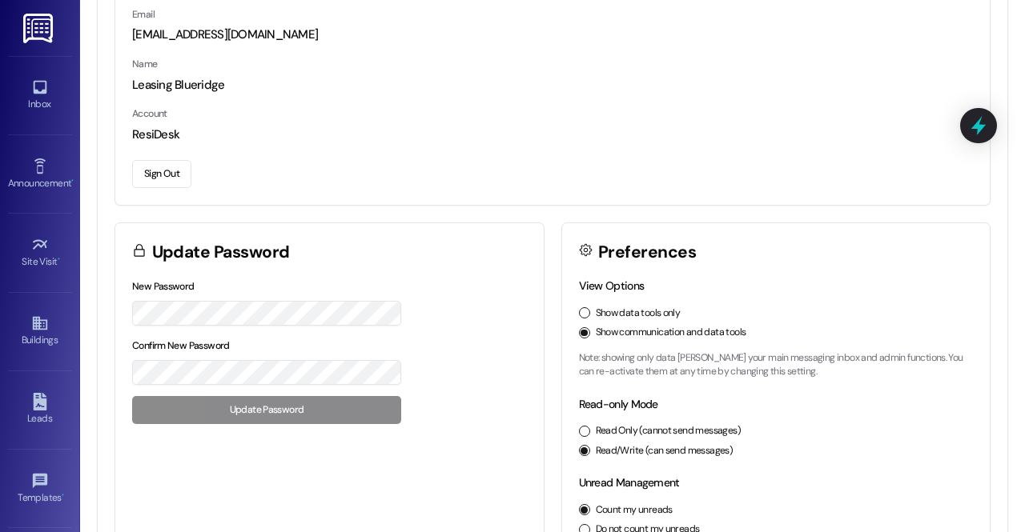
scroll to position [113, 0]
click at [172, 161] on button "Sign Out" at bounding box center [161, 173] width 59 height 28
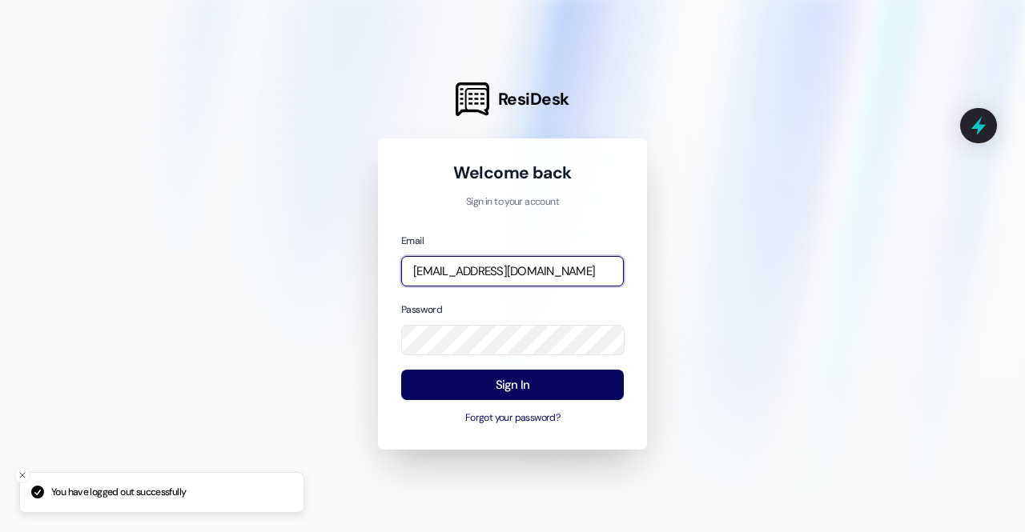
click at [607, 276] on input "[EMAIL_ADDRESS][DOMAIN_NAME]" at bounding box center [512, 271] width 223 height 31
type input "[EMAIL_ADDRESS][DOMAIN_NAME]"
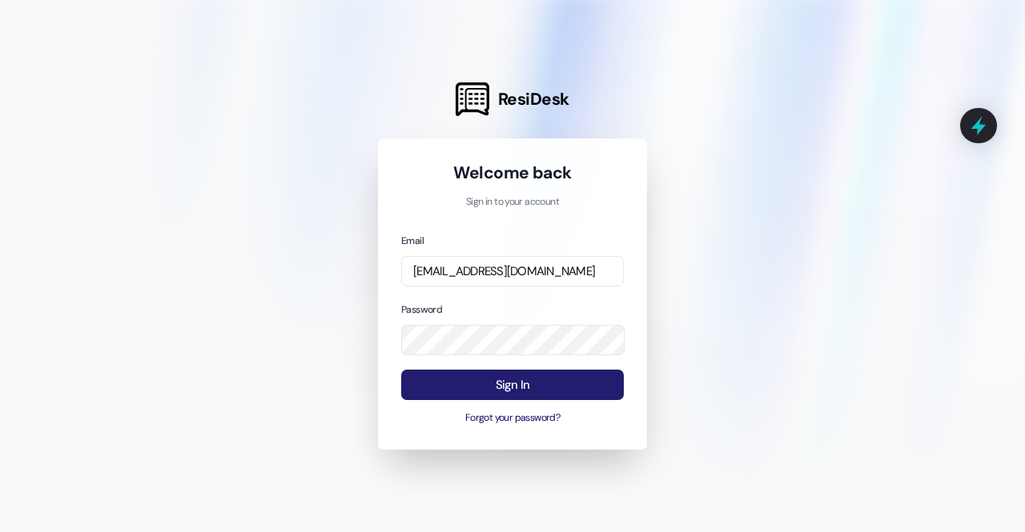
click at [469, 370] on button "Sign In" at bounding box center [512, 385] width 223 height 31
